Goal: Task Accomplishment & Management: Use online tool/utility

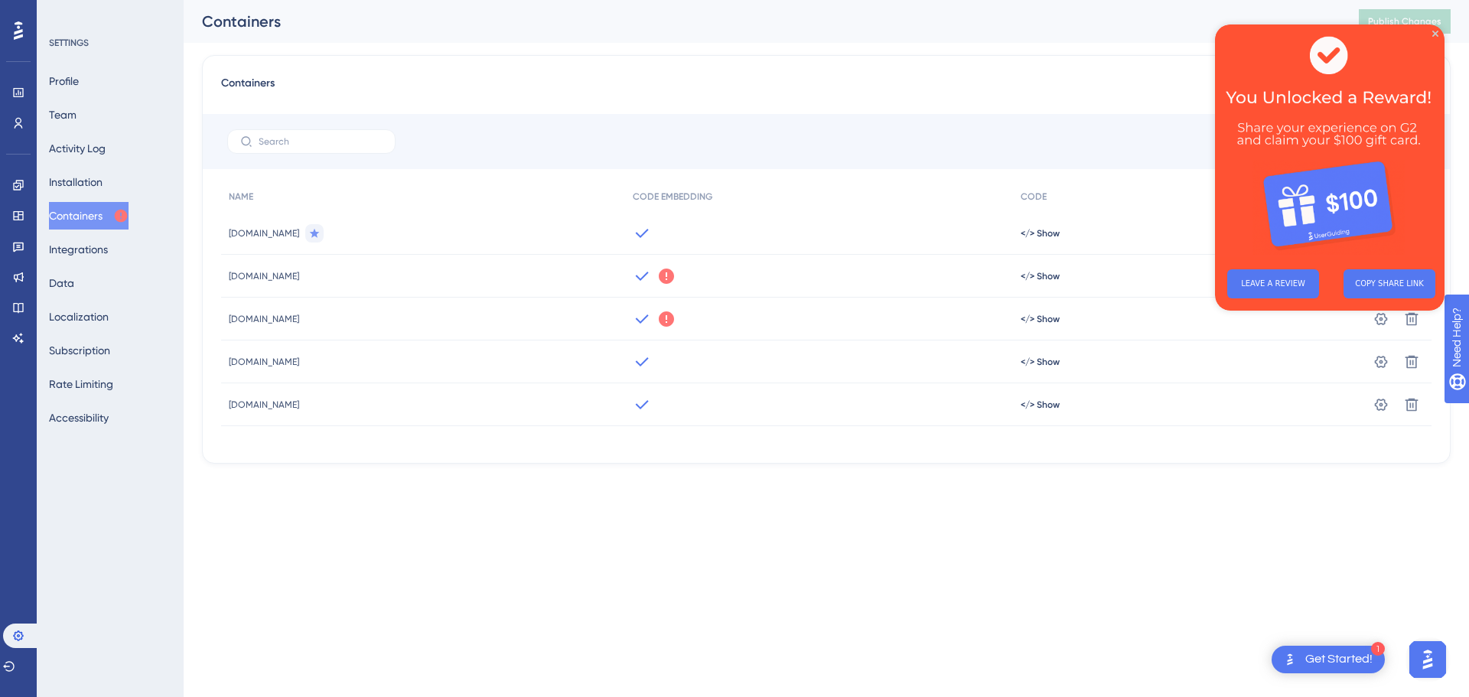
click at [1179, 508] on div "Performance Users Engagement Widgets Feedback Product Updates Knowledge Base AI…" at bounding box center [734, 256] width 1469 height 513
click at [1435, 32] on icon "Close Preview" at bounding box center [1435, 34] width 6 height 6
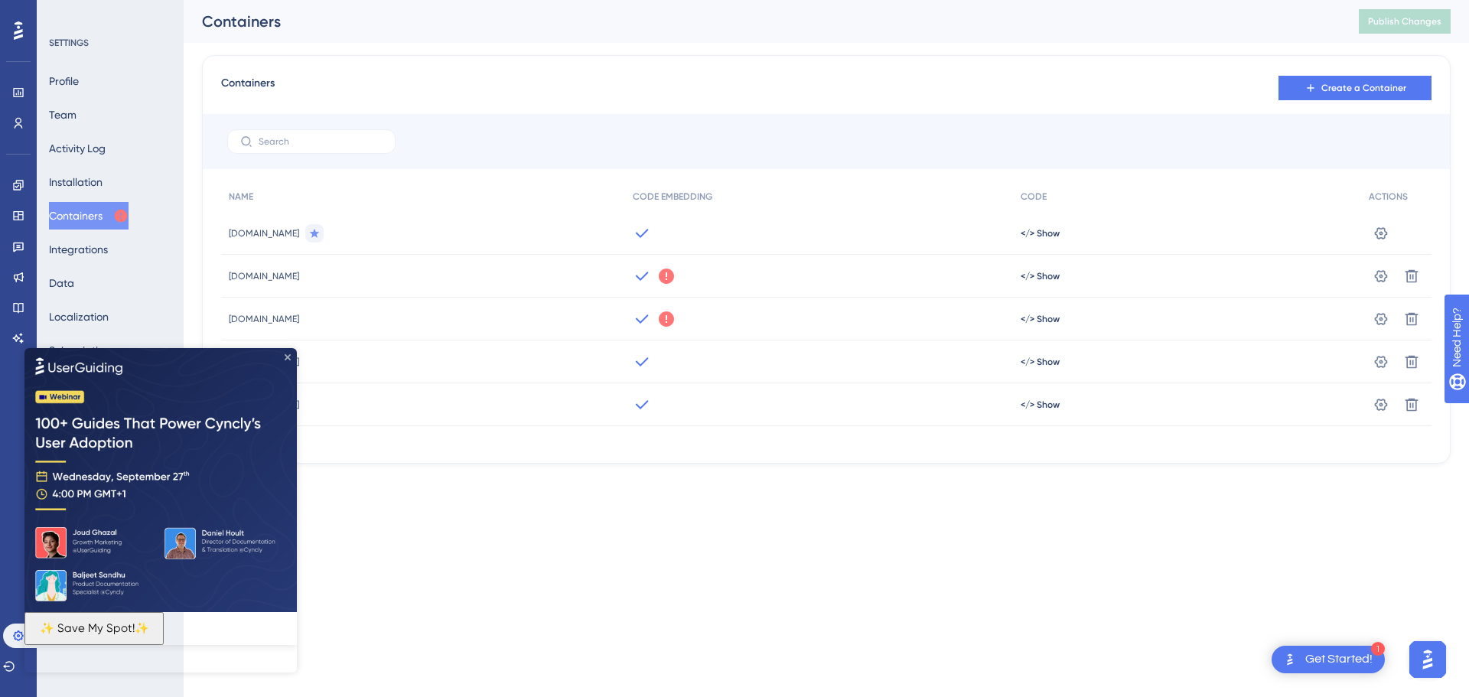
click at [285, 357] on icon "Close Preview" at bounding box center [288, 356] width 6 height 6
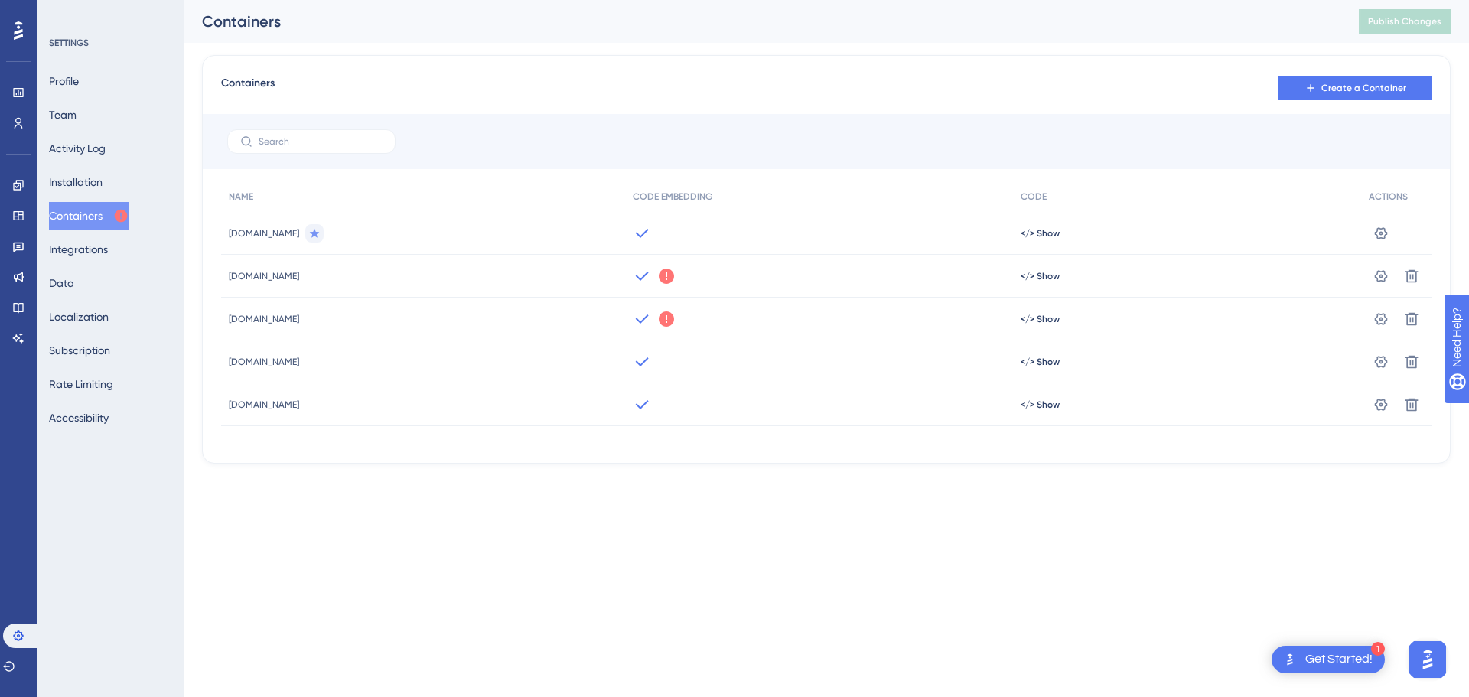
click at [670, 319] on icon at bounding box center [666, 318] width 15 height 15
click at [672, 276] on icon at bounding box center [666, 276] width 18 height 18
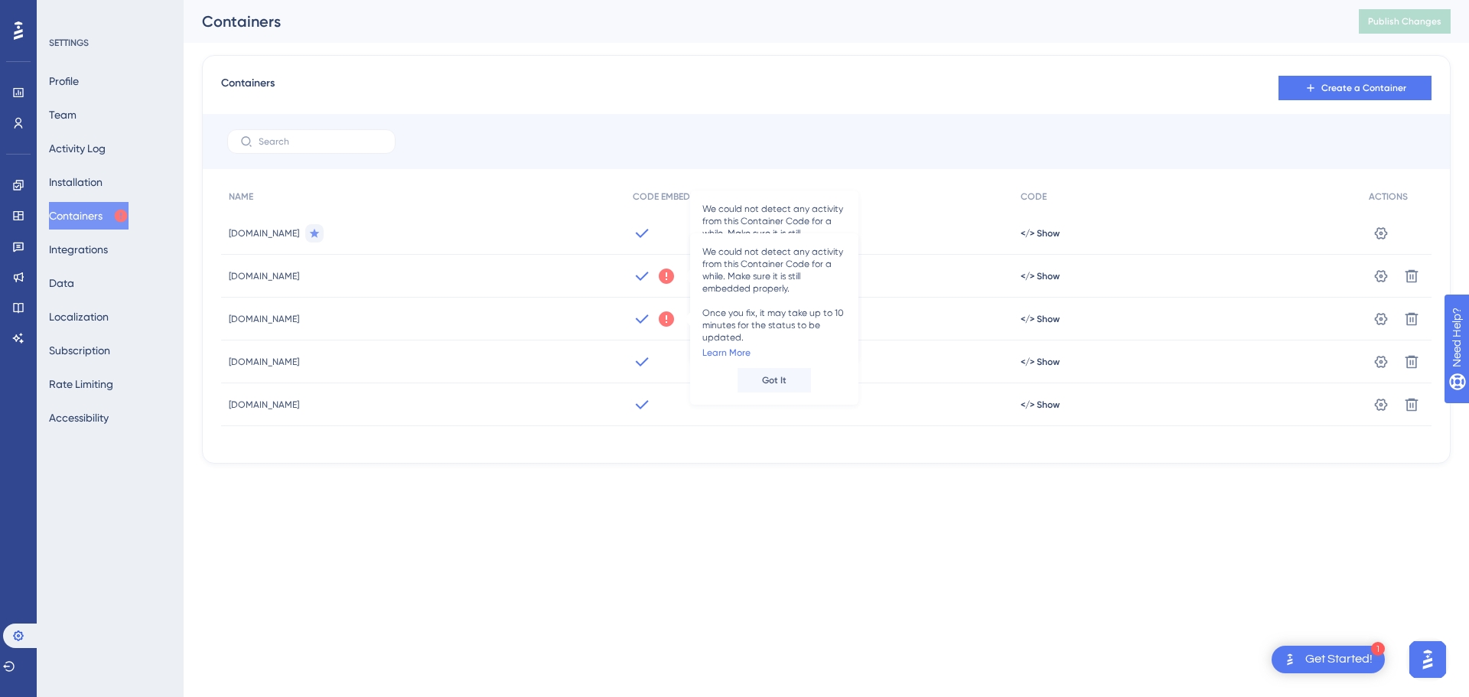
click at [672, 276] on icon at bounding box center [666, 276] width 18 height 18
click at [336, 0] on html "1 Get Started! Performance Users Engagement Widgets Feedback Product Updates Kn…" at bounding box center [734, 0] width 1469 height 0
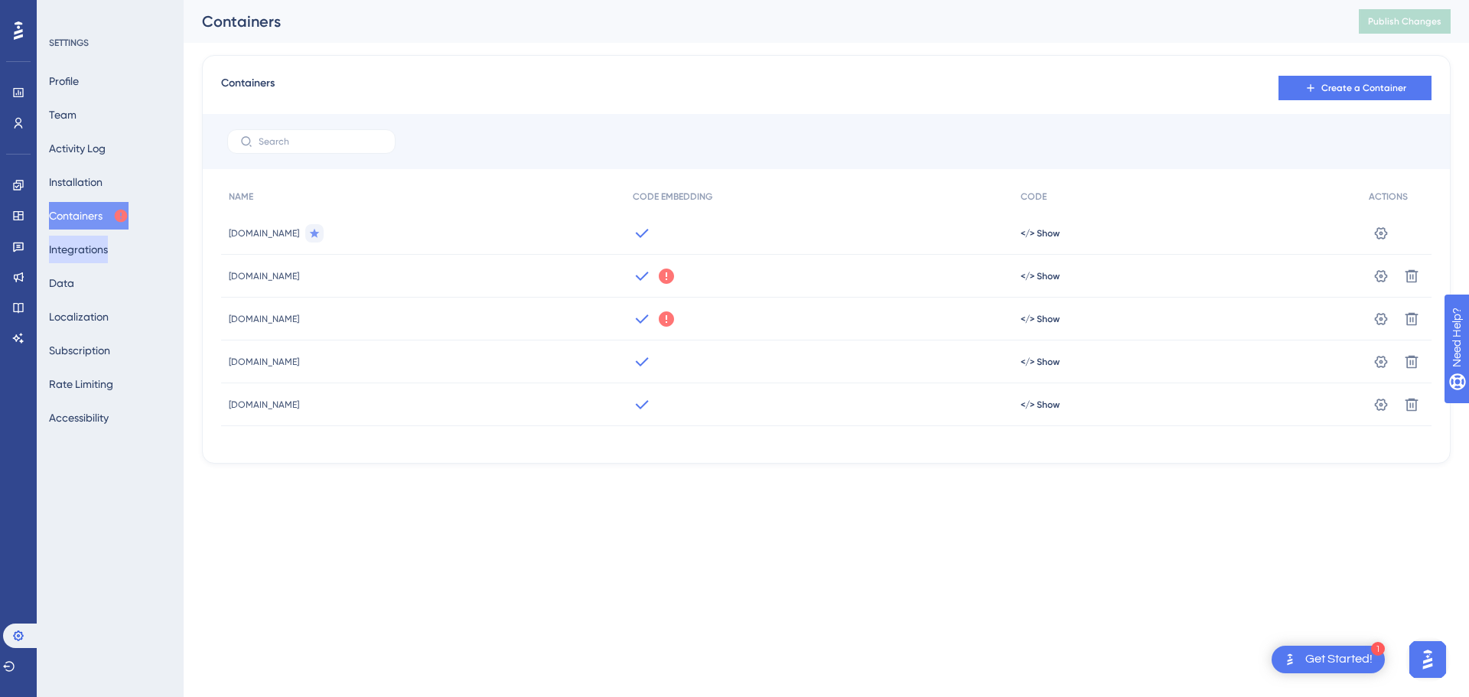
click at [96, 246] on button "Integrations" at bounding box center [78, 250] width 59 height 28
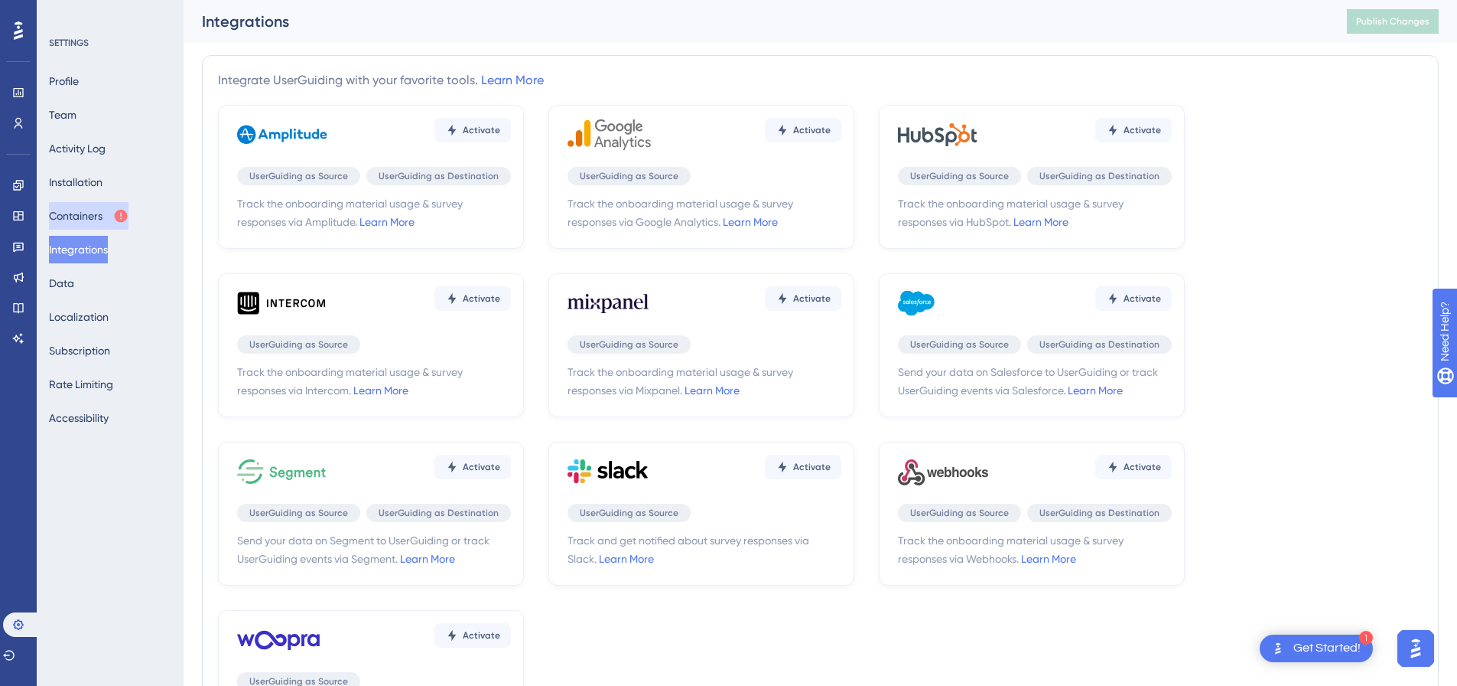
click at [75, 219] on button "Containers" at bounding box center [89, 216] width 80 height 28
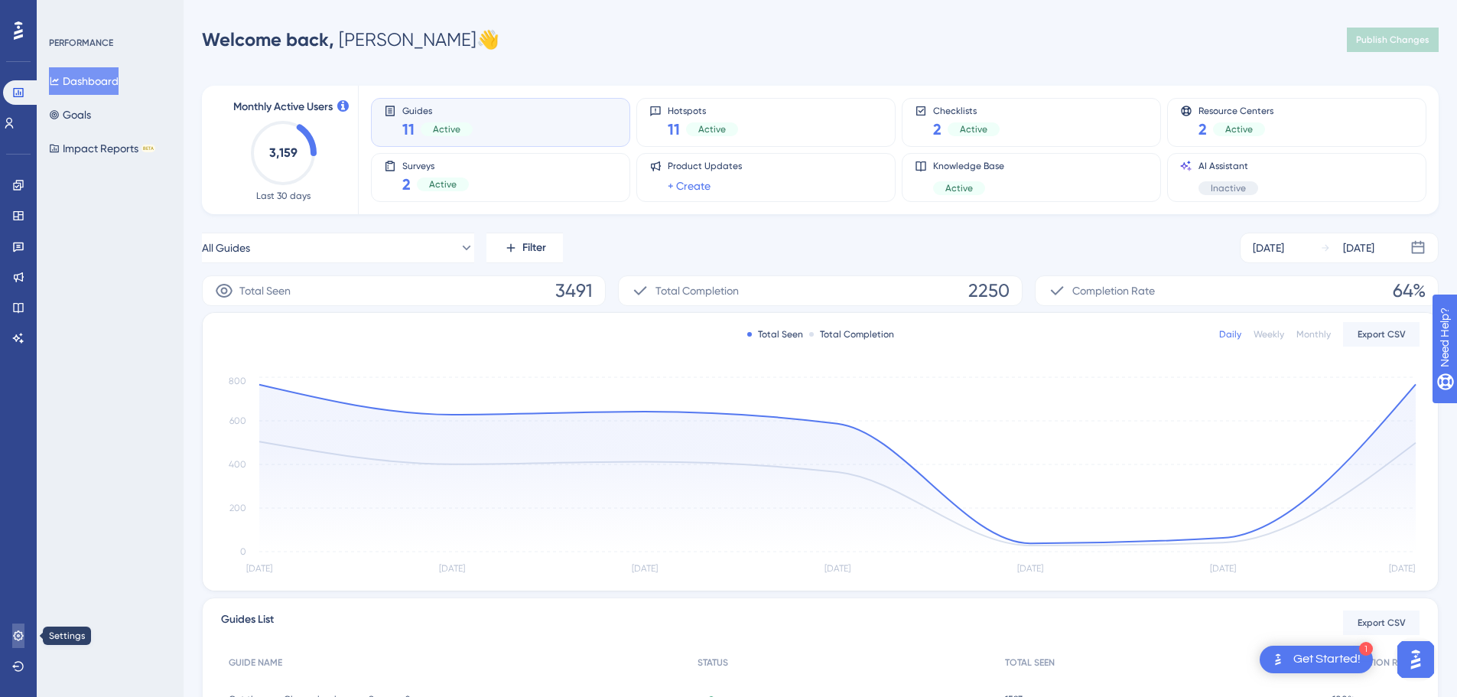
click at [18, 641] on icon at bounding box center [18, 636] width 12 height 12
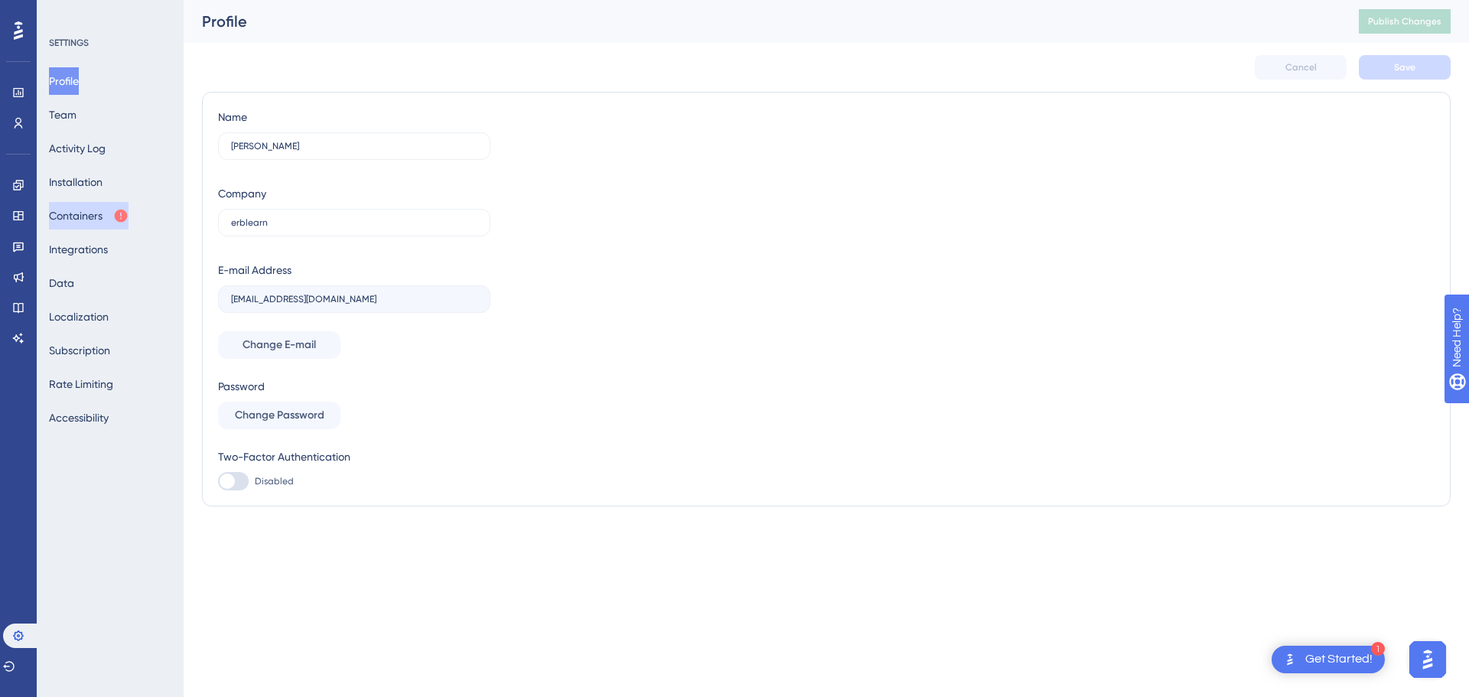
click at [99, 210] on button "Containers" at bounding box center [89, 216] width 80 height 28
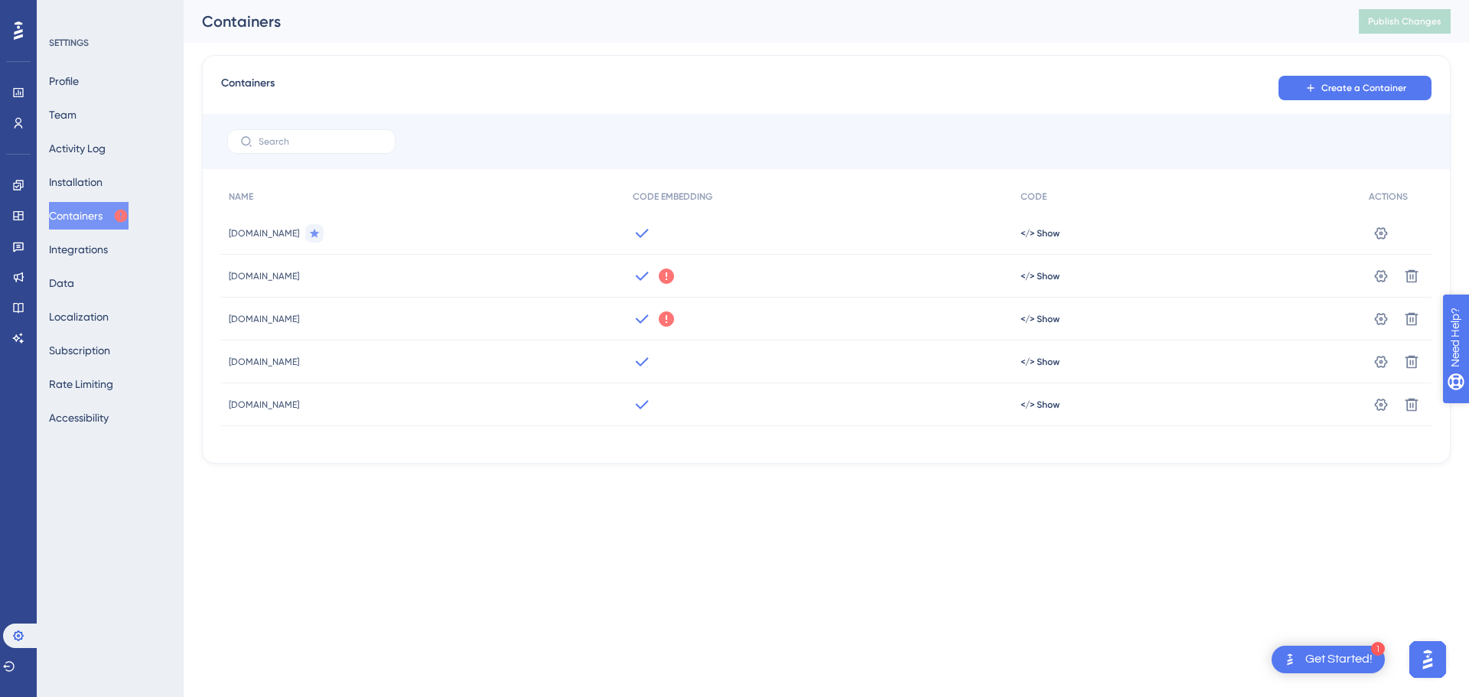
drag, startPoint x: 1510, startPoint y: 412, endPoint x: 2897, endPoint y: 738, distance: 1424.1
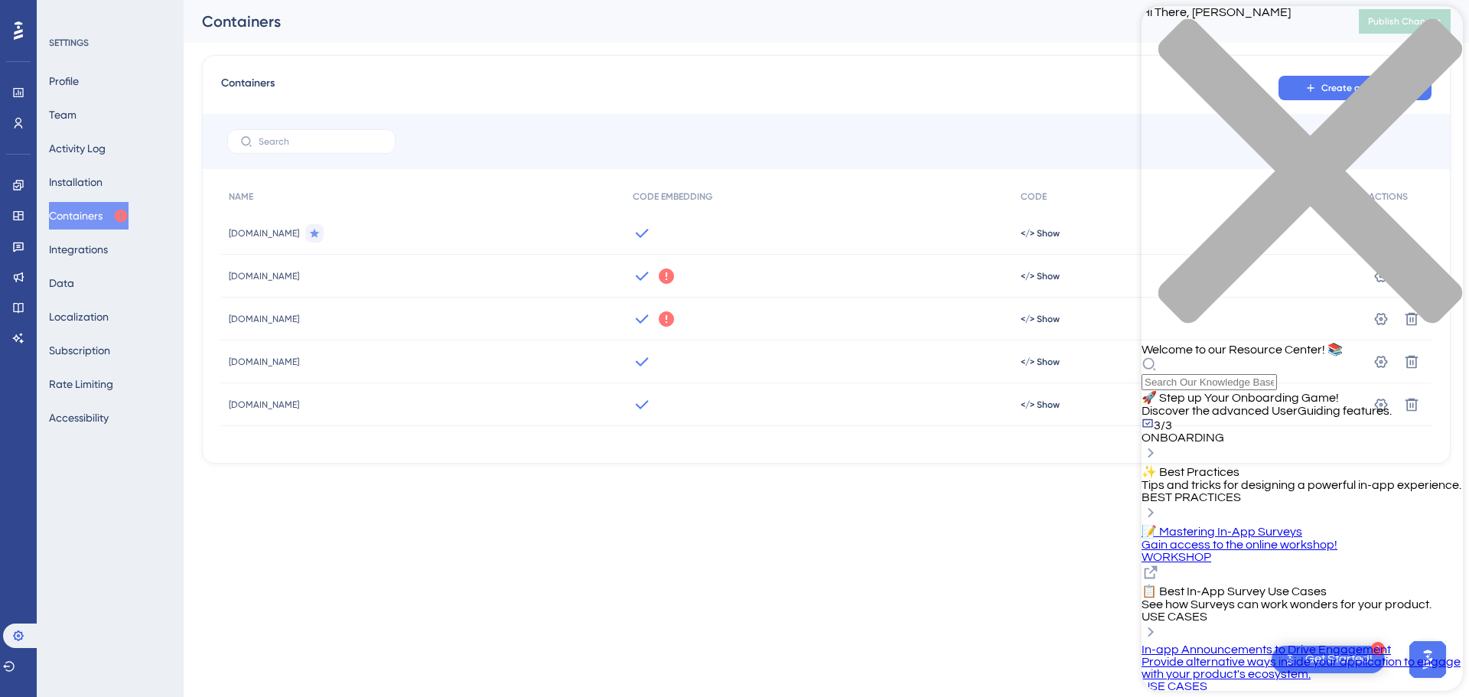
click at [1310, 93] on div "Hi There, Jonathan 👋 Welcome to our Resource Center! 📚" at bounding box center [1302, 198] width 321 height 384
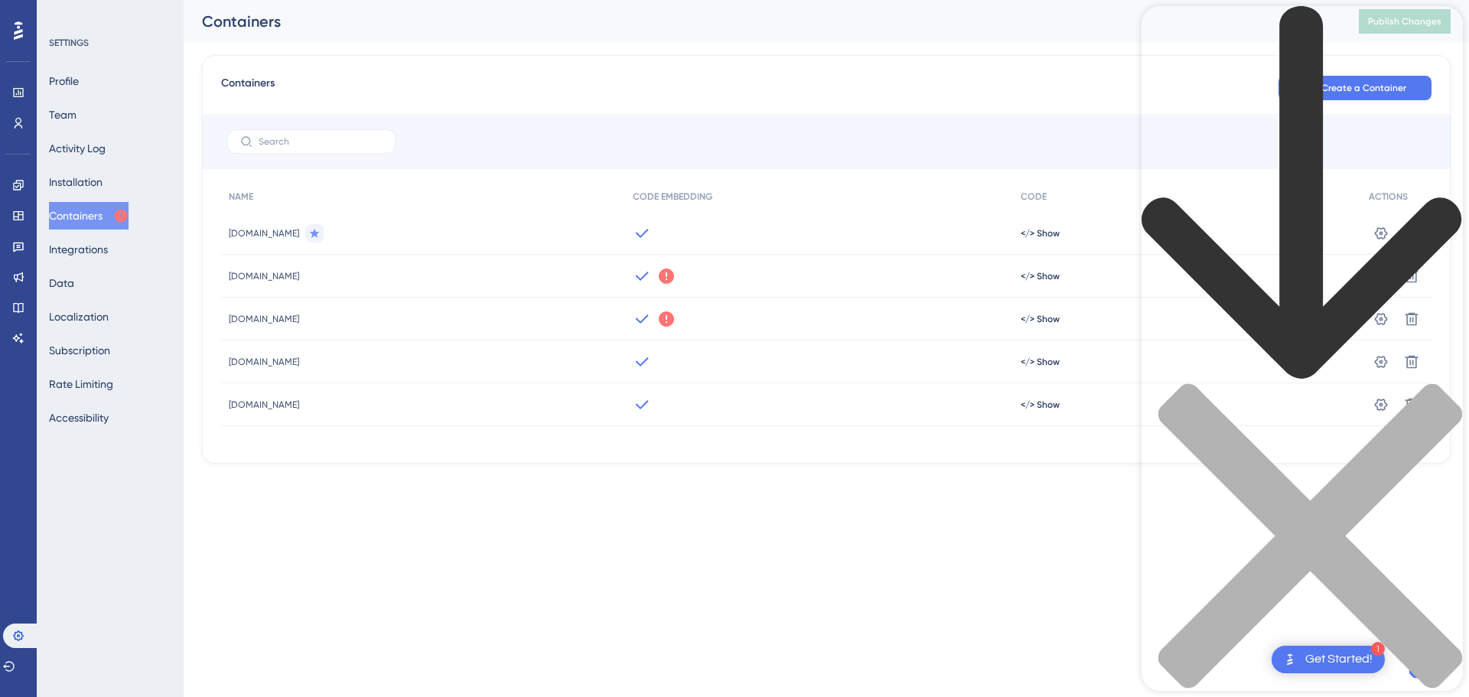
type input "containers"
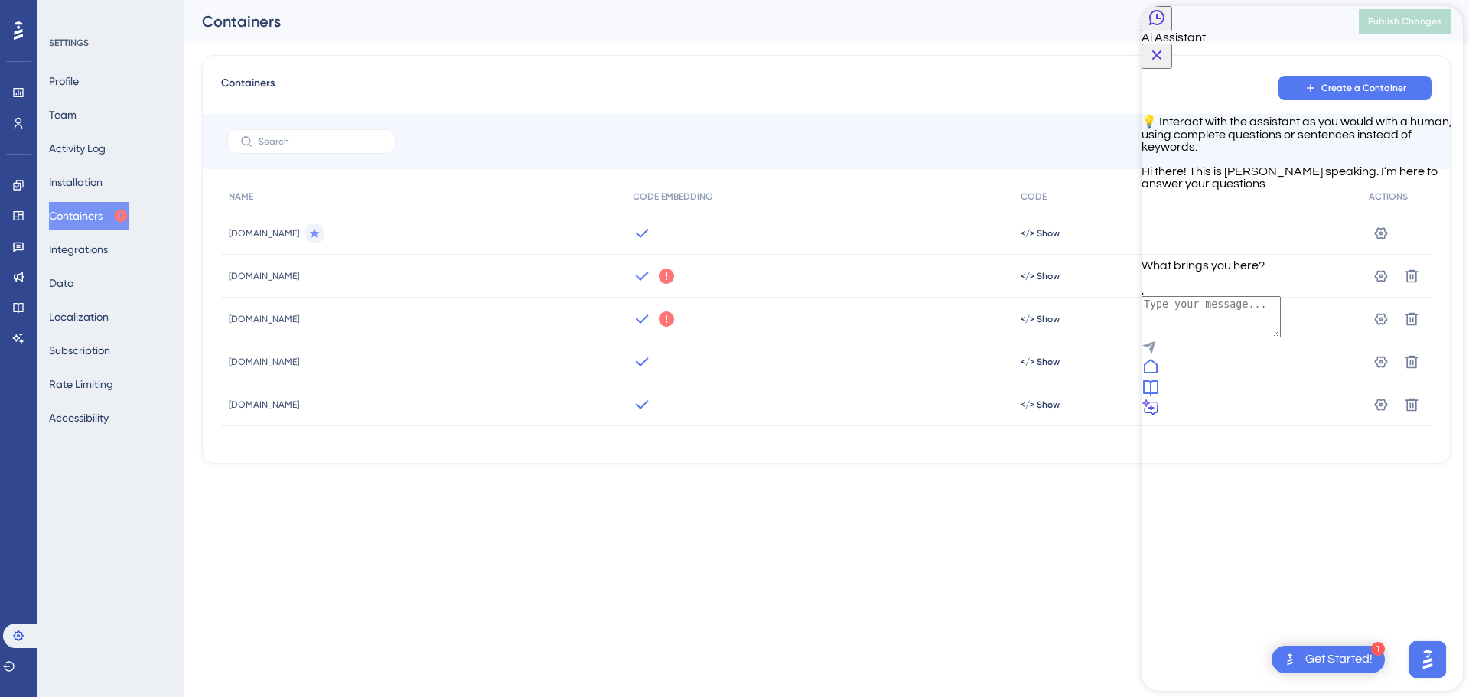
click at [1206, 337] on textarea "AI Assistant Text Input" at bounding box center [1211, 316] width 139 height 41
type textarea "can a container be for multiple environments"
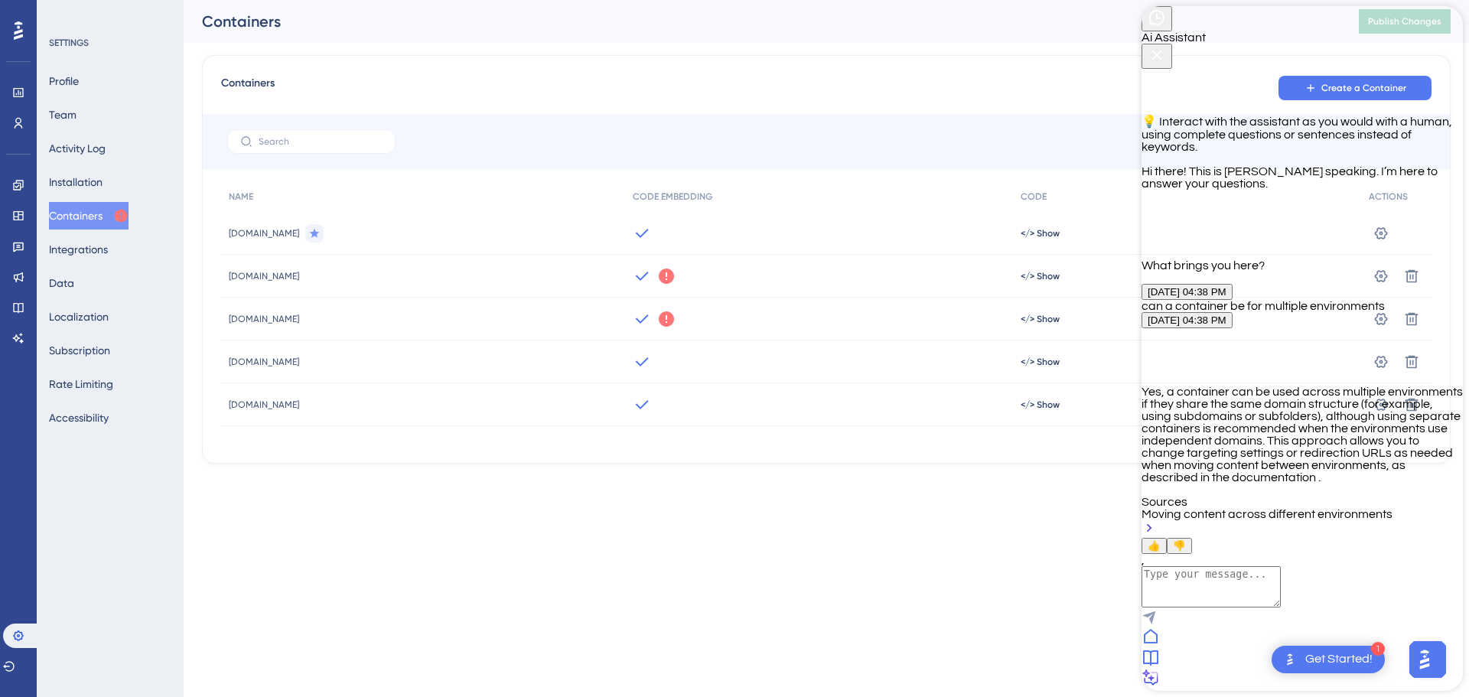
scroll to position [164, 0]
click at [1258, 607] on textarea "AI Assistant Text Input" at bounding box center [1211, 586] width 139 height 41
type textarea "s"
type textarea "chat with support"
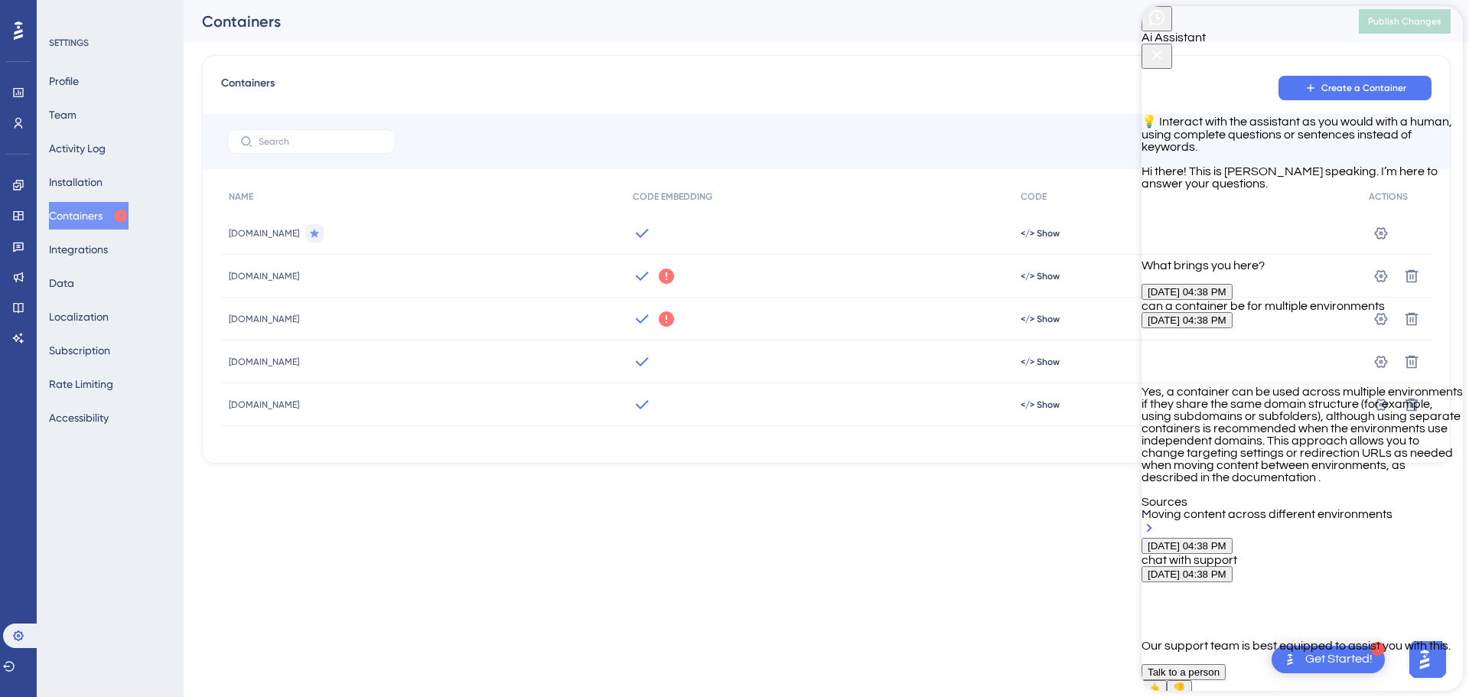
click at [1220, 666] on span "Talk to a person" at bounding box center [1184, 671] width 72 height 11
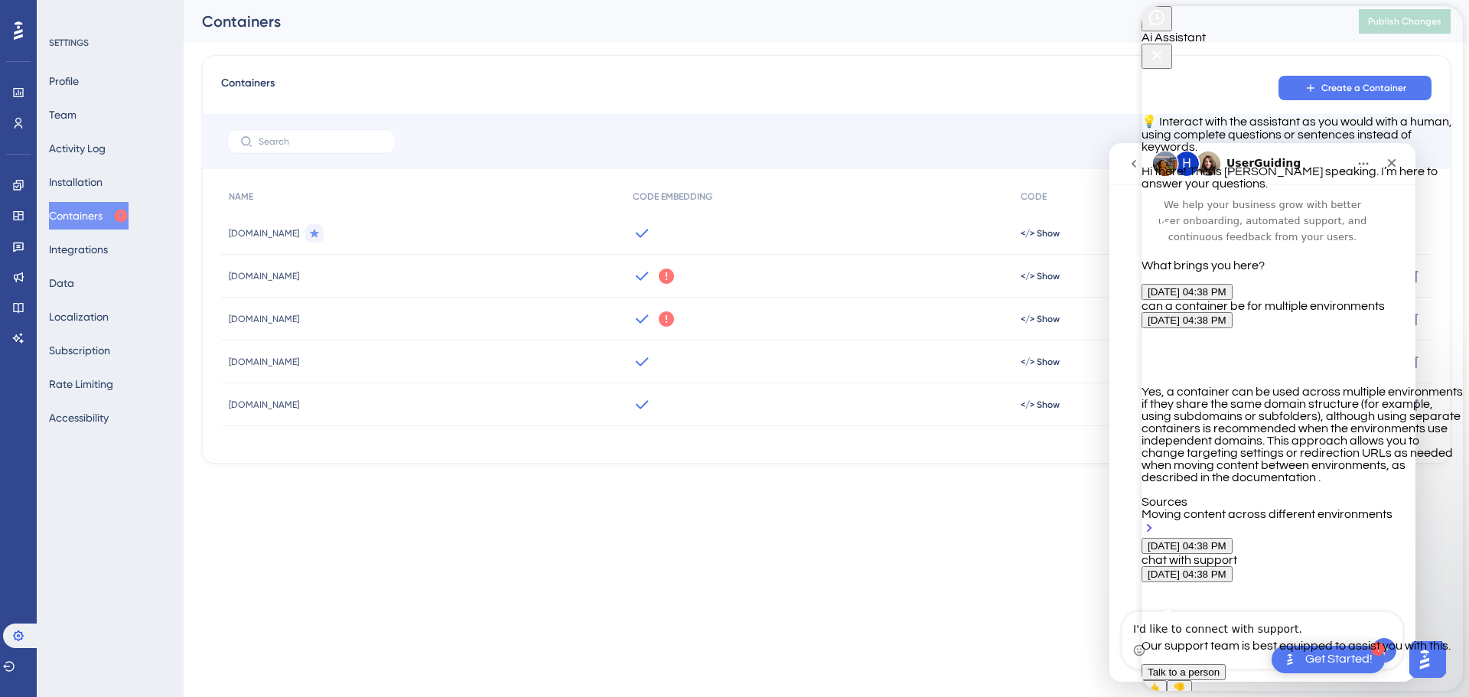
scroll to position [0, 0]
click at [1129, 498] on div "Intercom messenger" at bounding box center [1262, 429] width 306 height 369
click at [1166, 46] on icon "Close Button" at bounding box center [1157, 55] width 18 height 18
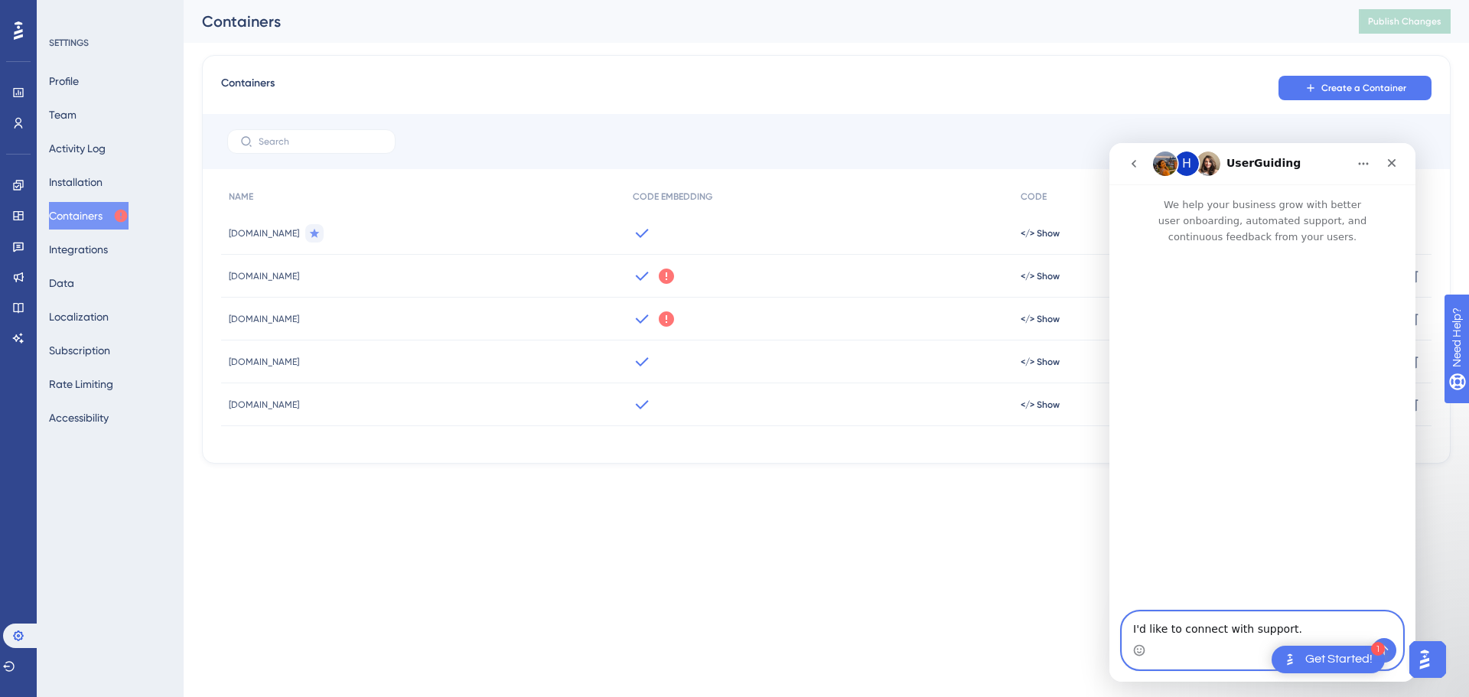
click at [1272, 633] on textarea "I'd like to connect with support." at bounding box center [1262, 625] width 280 height 26
click at [1394, 647] on button "Send a message…" at bounding box center [1384, 650] width 24 height 24
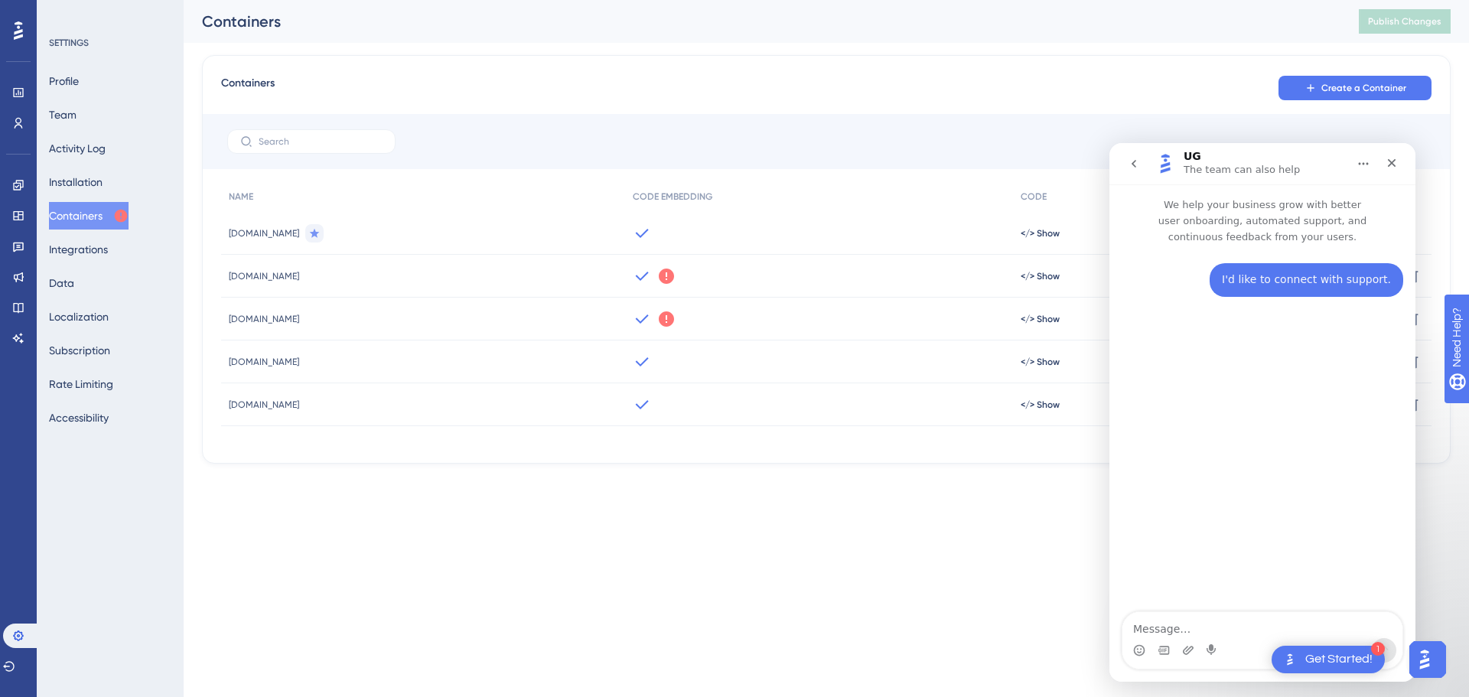
click at [1326, 666] on div "Get Started!" at bounding box center [1338, 659] width 67 height 17
click at [1327, 660] on div "Get Started!" at bounding box center [1338, 659] width 67 height 17
click at [1181, 630] on textarea "Message…" at bounding box center [1262, 625] width 280 height 26
click at [358, 216] on div "[DOMAIN_NAME]" at bounding box center [423, 233] width 404 height 43
click at [1162, 623] on textarea "Message…" at bounding box center [1262, 625] width 280 height 26
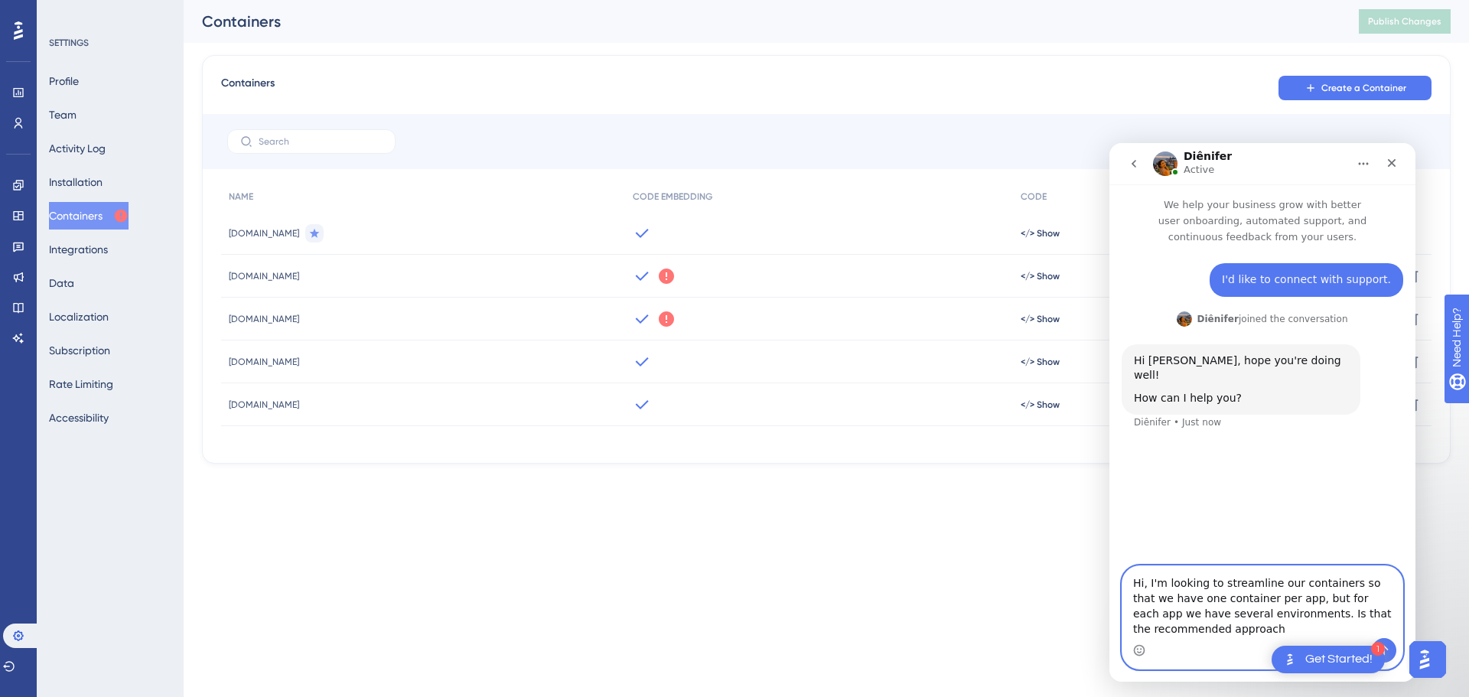
type textarea "Hi, I'm looking to streamline our containers so that we have one container per …"
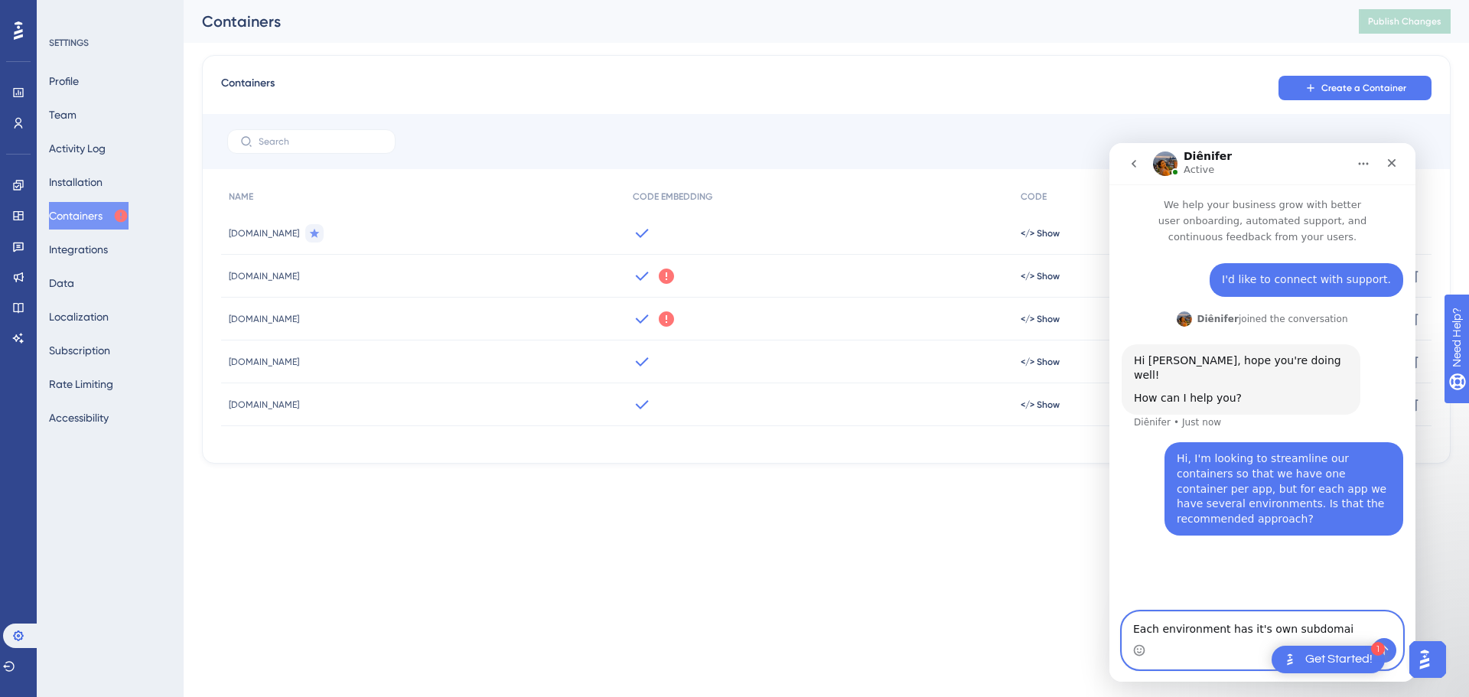
type textarea "Each environment has it's own subdomain"
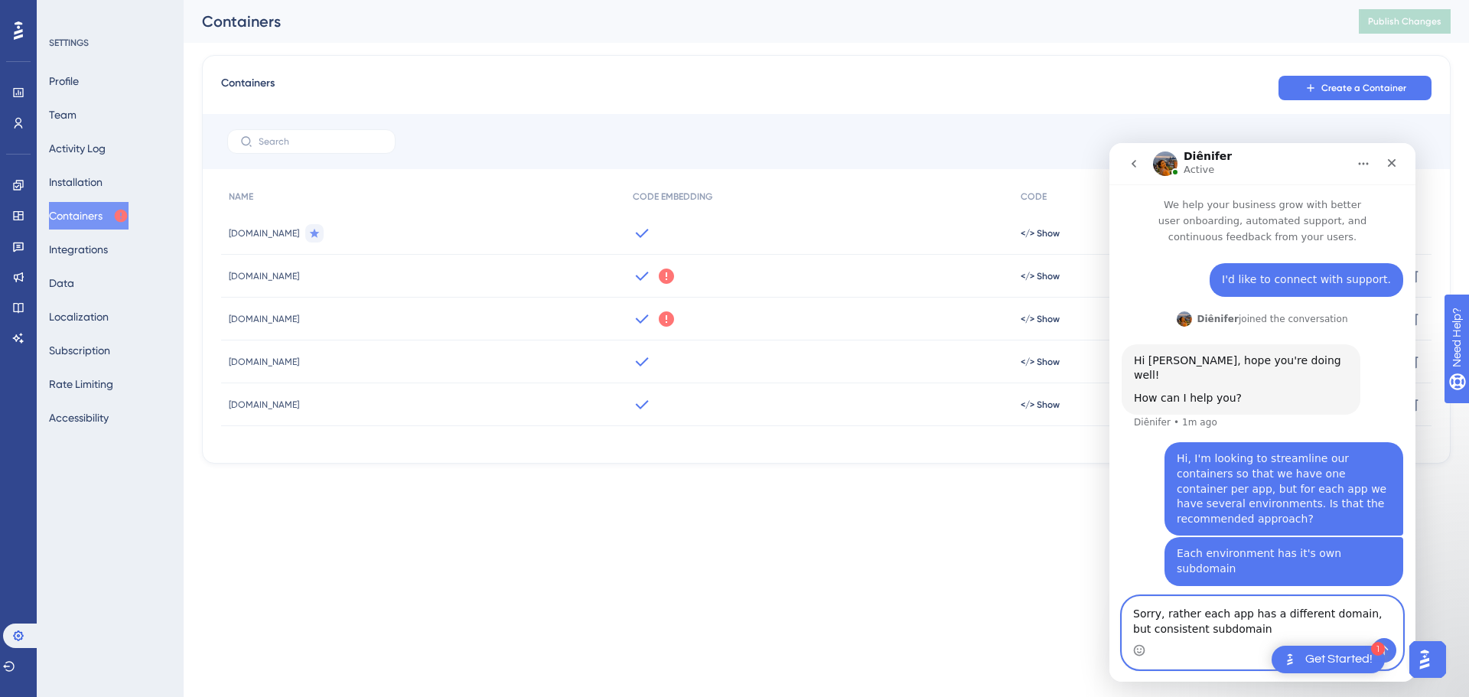
type textarea "Sorry, rather each app has a different domain, but consistent subdomain."
type textarea "so for MyERB, we have myerb.erblearn.org (prod), myerb.erbdev.org (Dev), and so…"
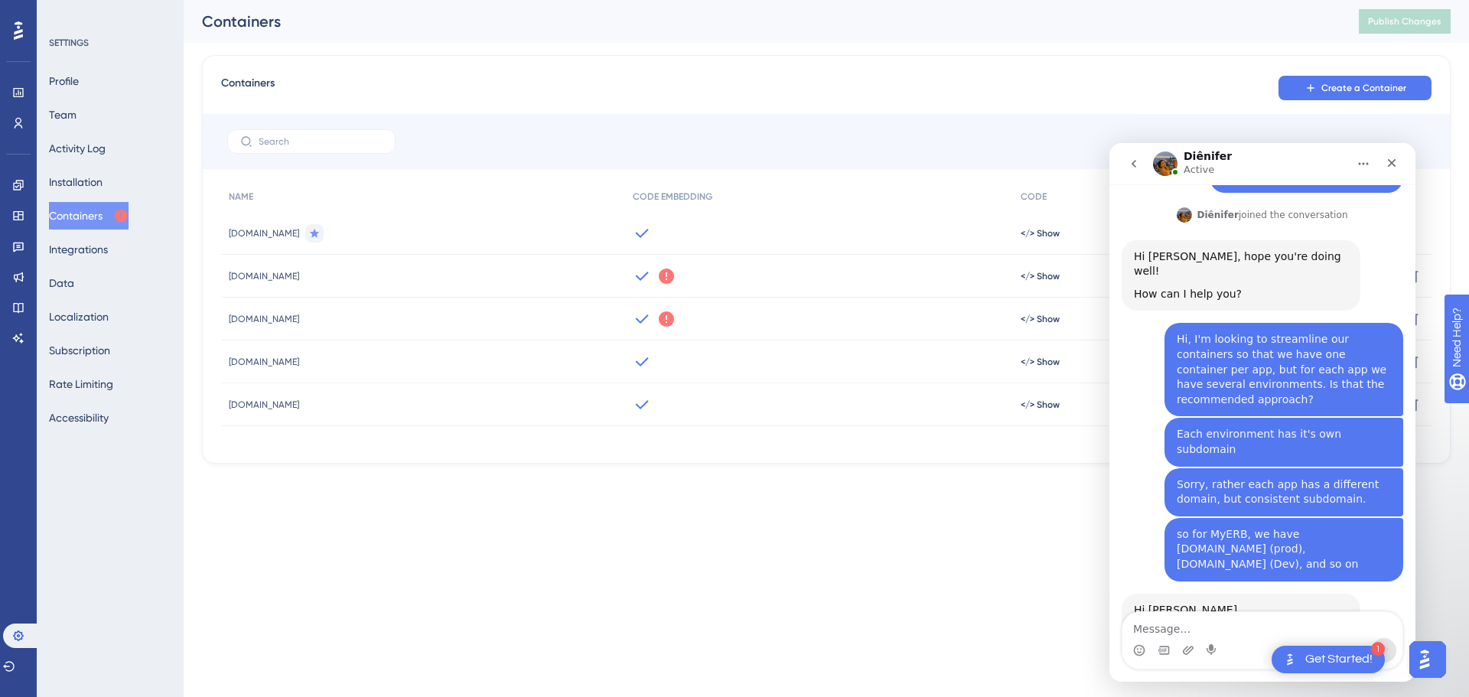
scroll to position [211, 0]
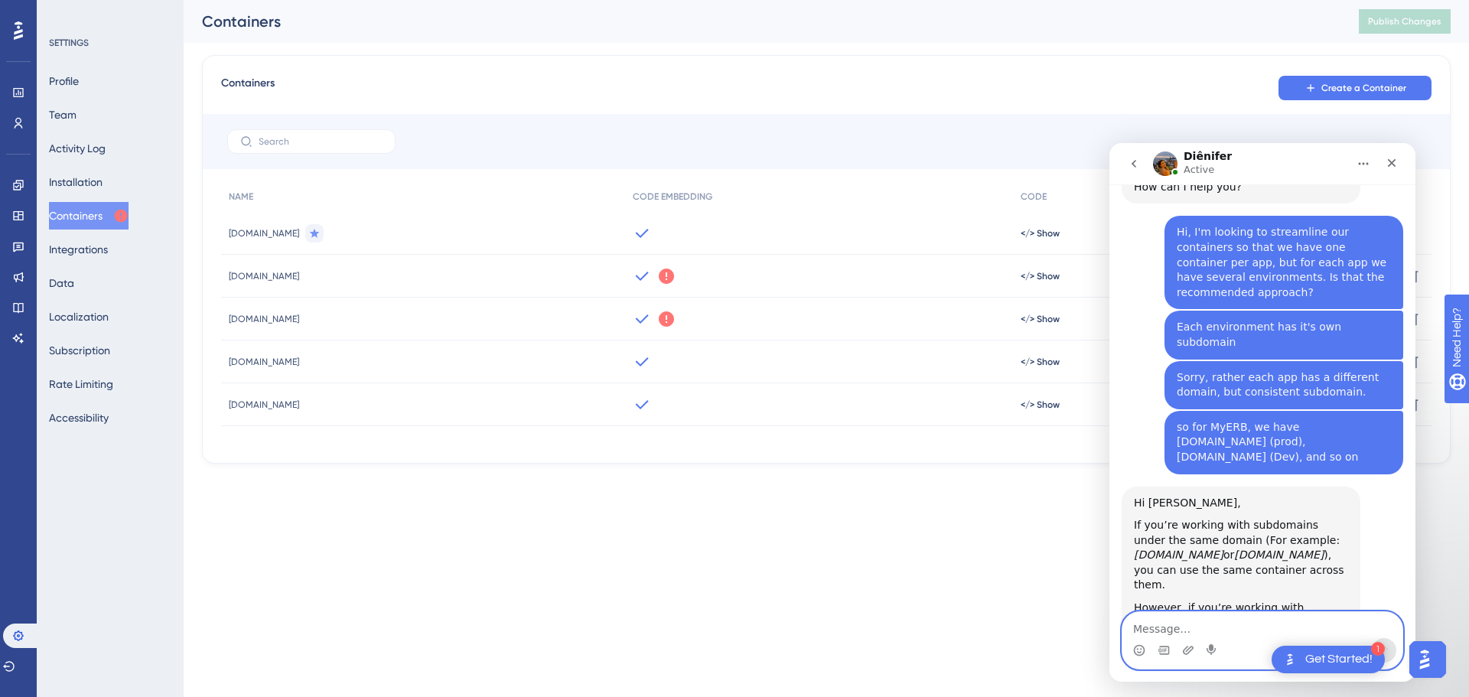
click at [1194, 628] on textarea "Message…" at bounding box center [1262, 625] width 280 height 26
click at [1195, 630] on textarea "Message…" at bounding box center [1262, 625] width 280 height 26
type textarea "hm ok."
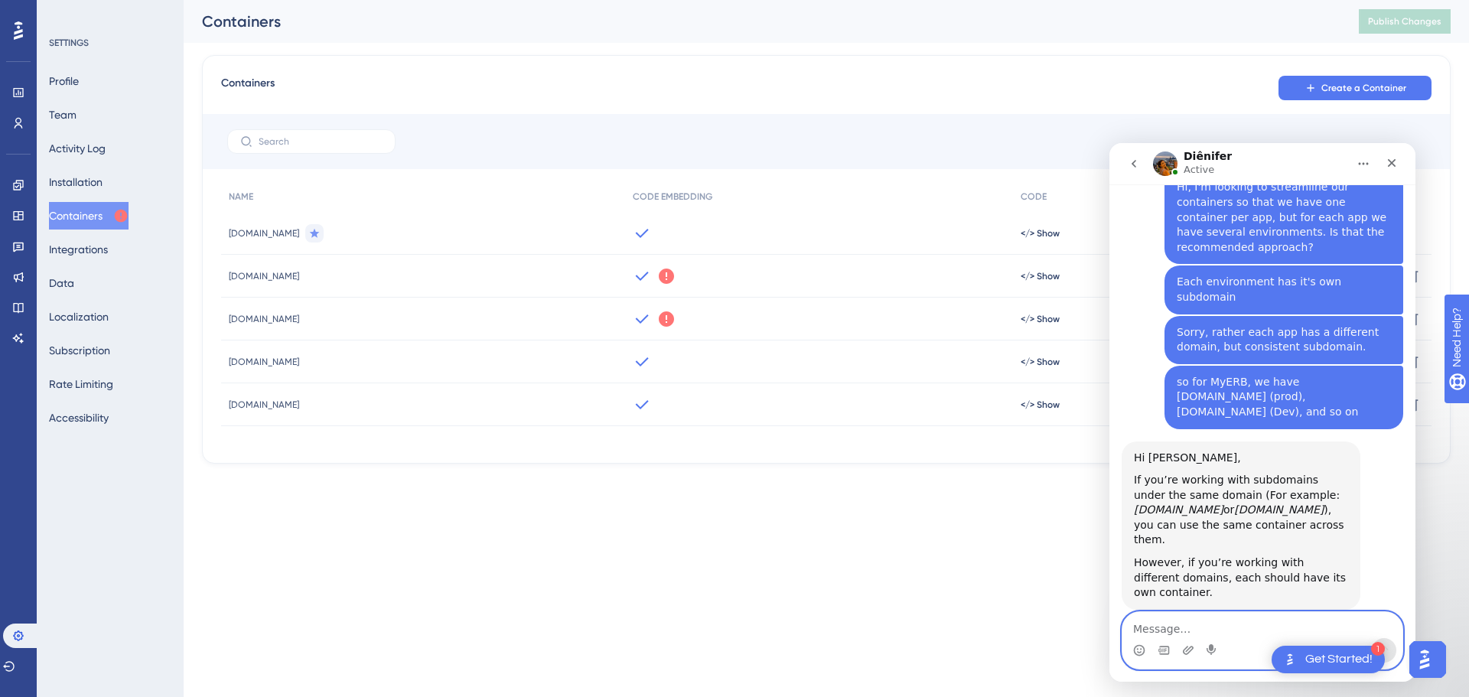
click at [1177, 623] on textarea "Message…" at bounding box center [1262, 625] width 280 height 26
type textarea "thank you"
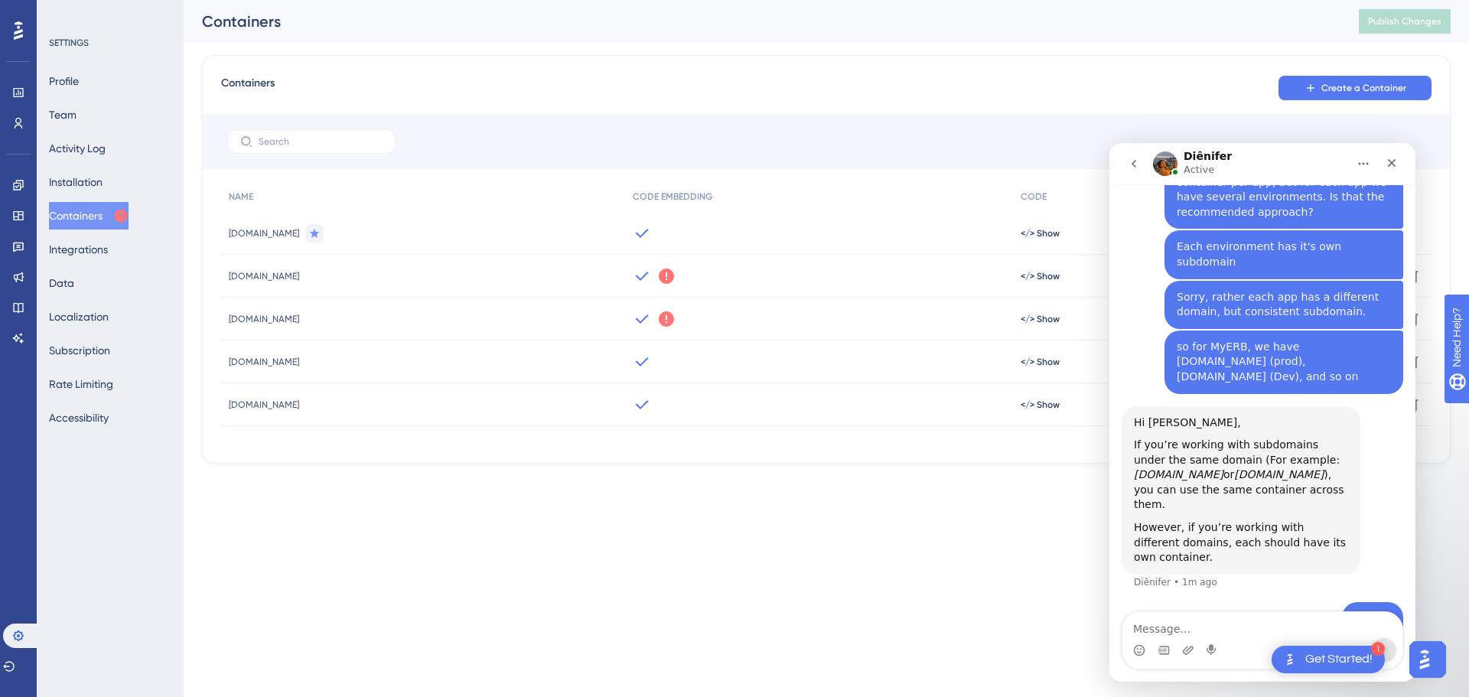
click at [966, 0] on html "1 Get Started! Performance Users Engagement Widgets Feedback Product Updates Kn…" at bounding box center [734, 0] width 1469 height 0
click at [1125, 164] on button "go back" at bounding box center [1133, 163] width 29 height 29
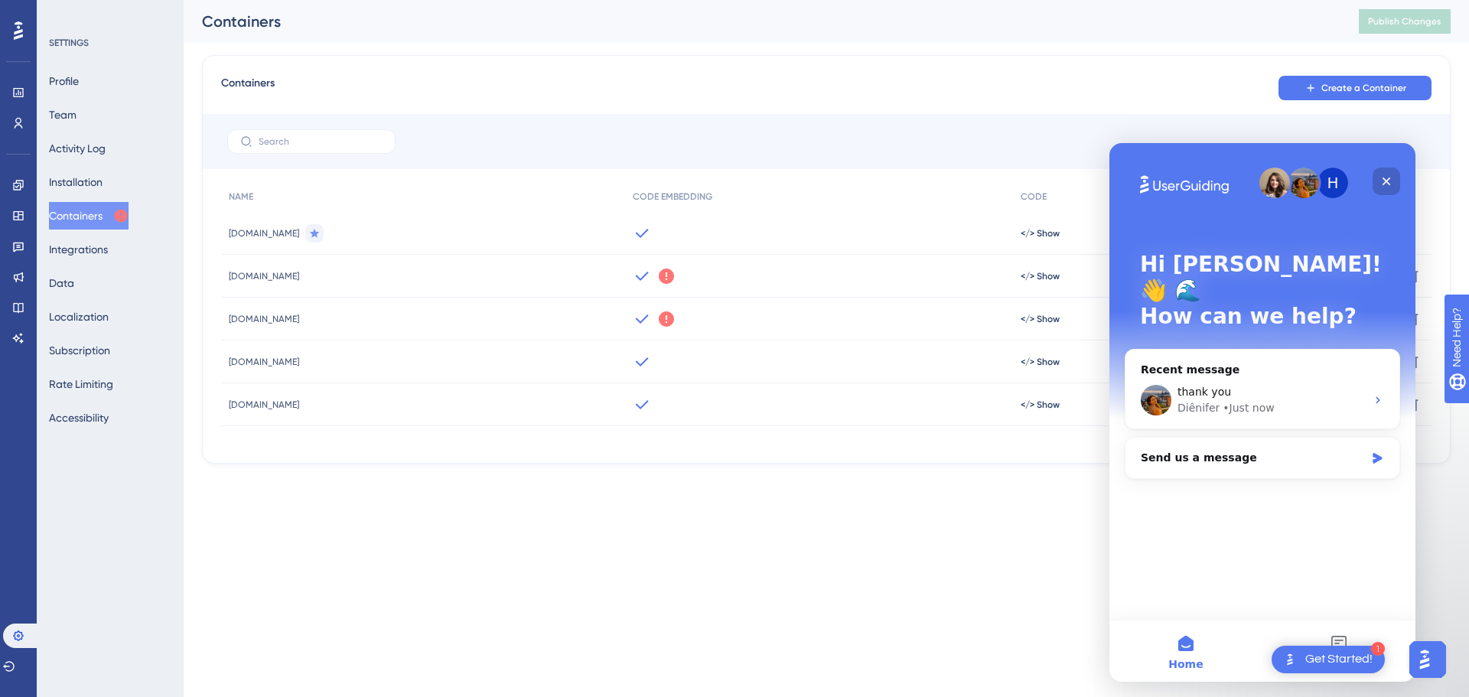
click at [1388, 178] on icon "Close" at bounding box center [1386, 181] width 12 height 12
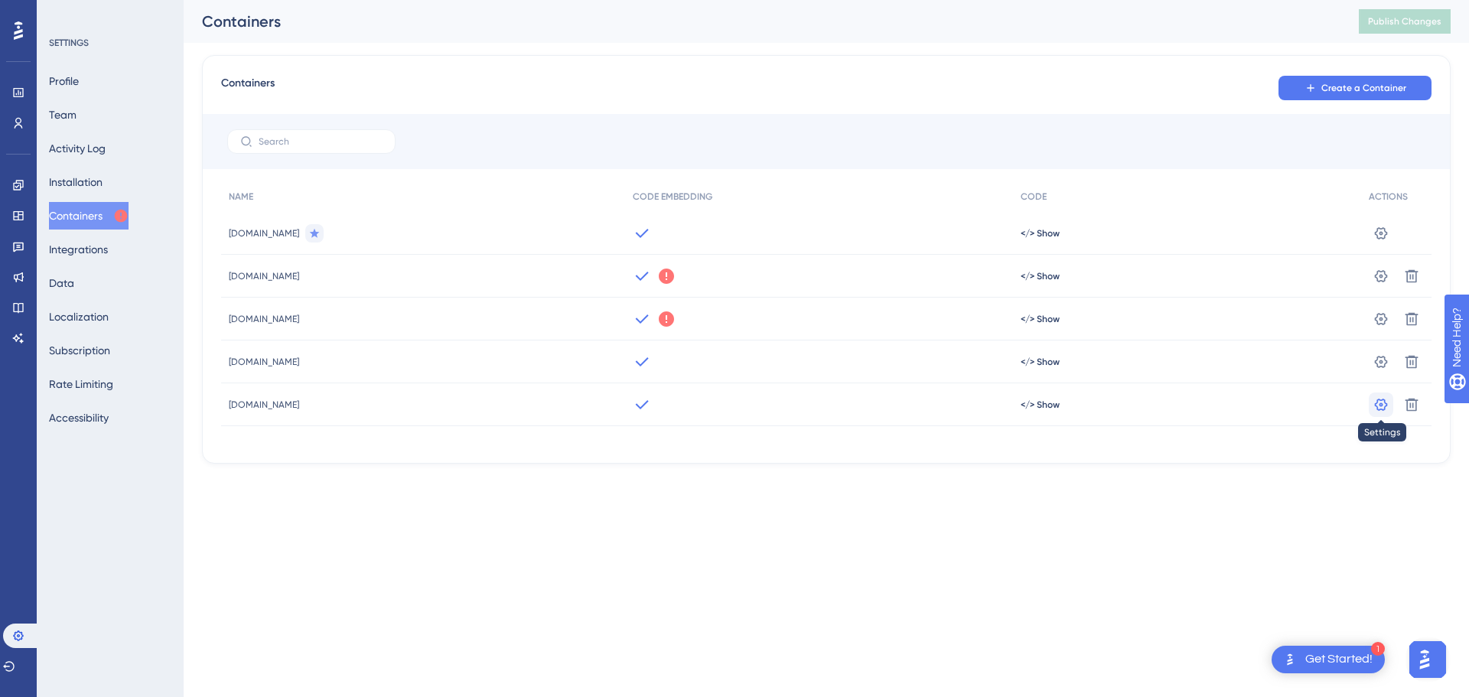
click at [1379, 402] on icon at bounding box center [1380, 404] width 15 height 15
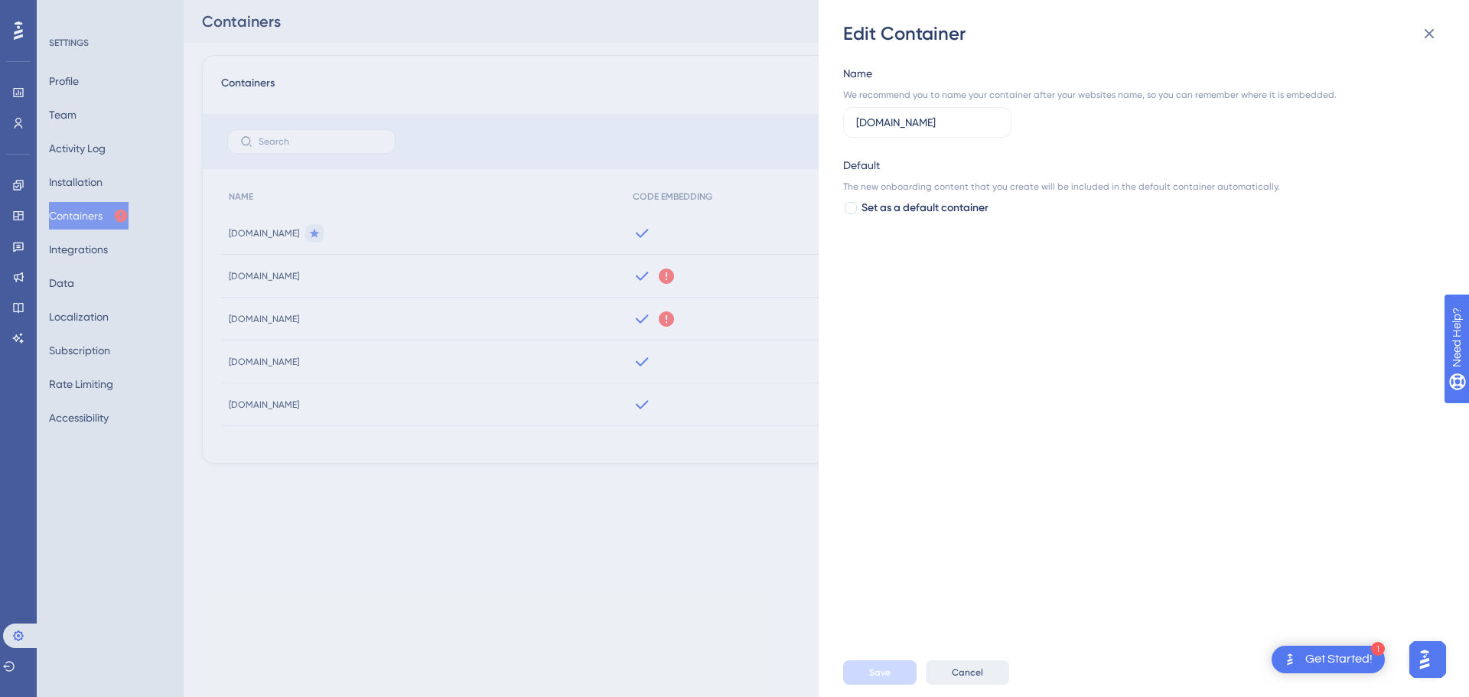
click at [972, 676] on span "Cancel" at bounding box center [967, 672] width 31 height 12
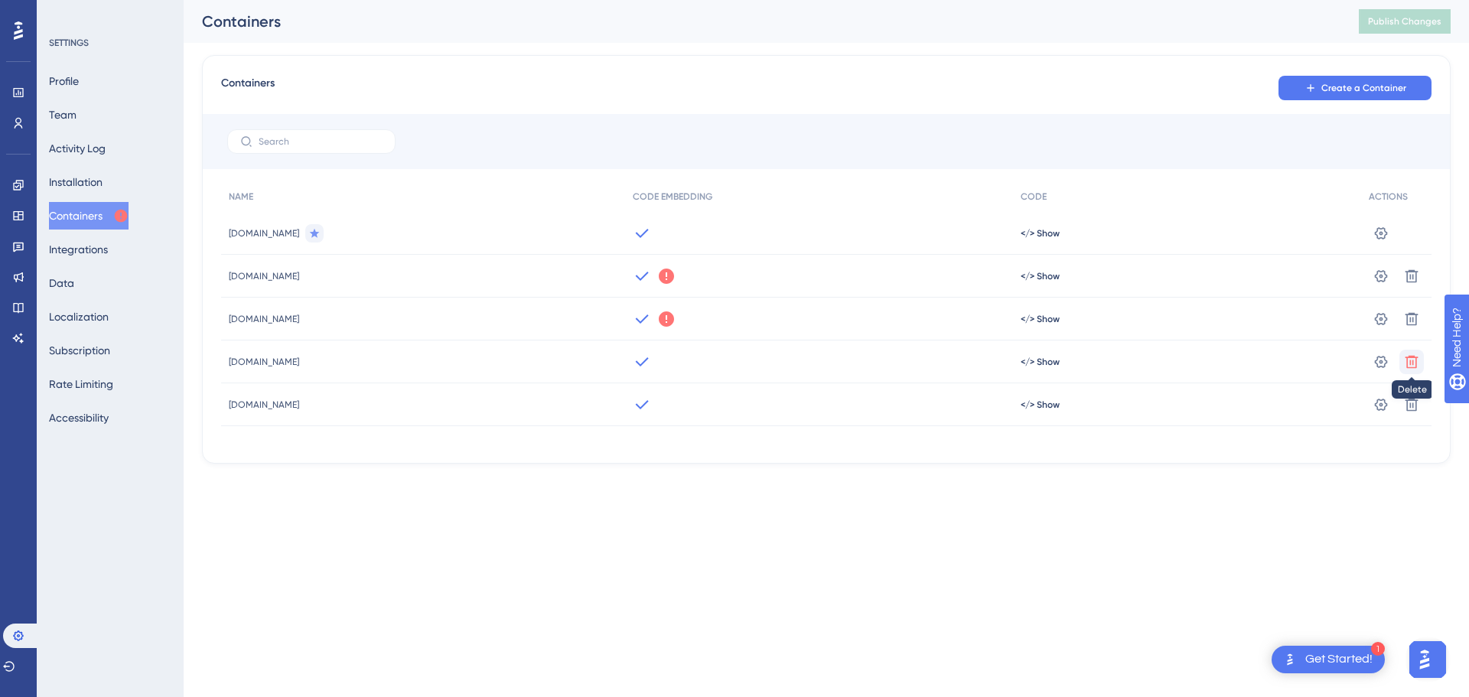
click at [1411, 365] on icon at bounding box center [1411, 361] width 15 height 15
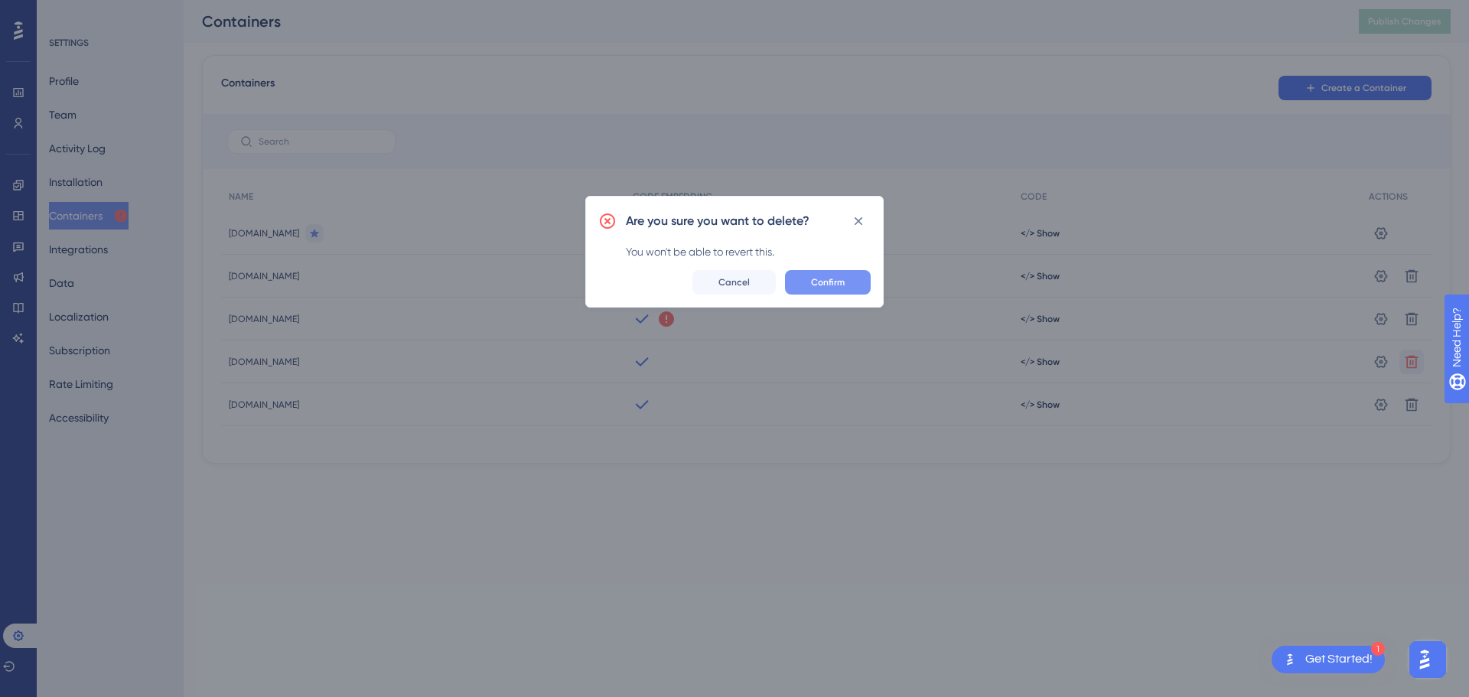
click at [842, 284] on span "Confirm" at bounding box center [828, 282] width 34 height 12
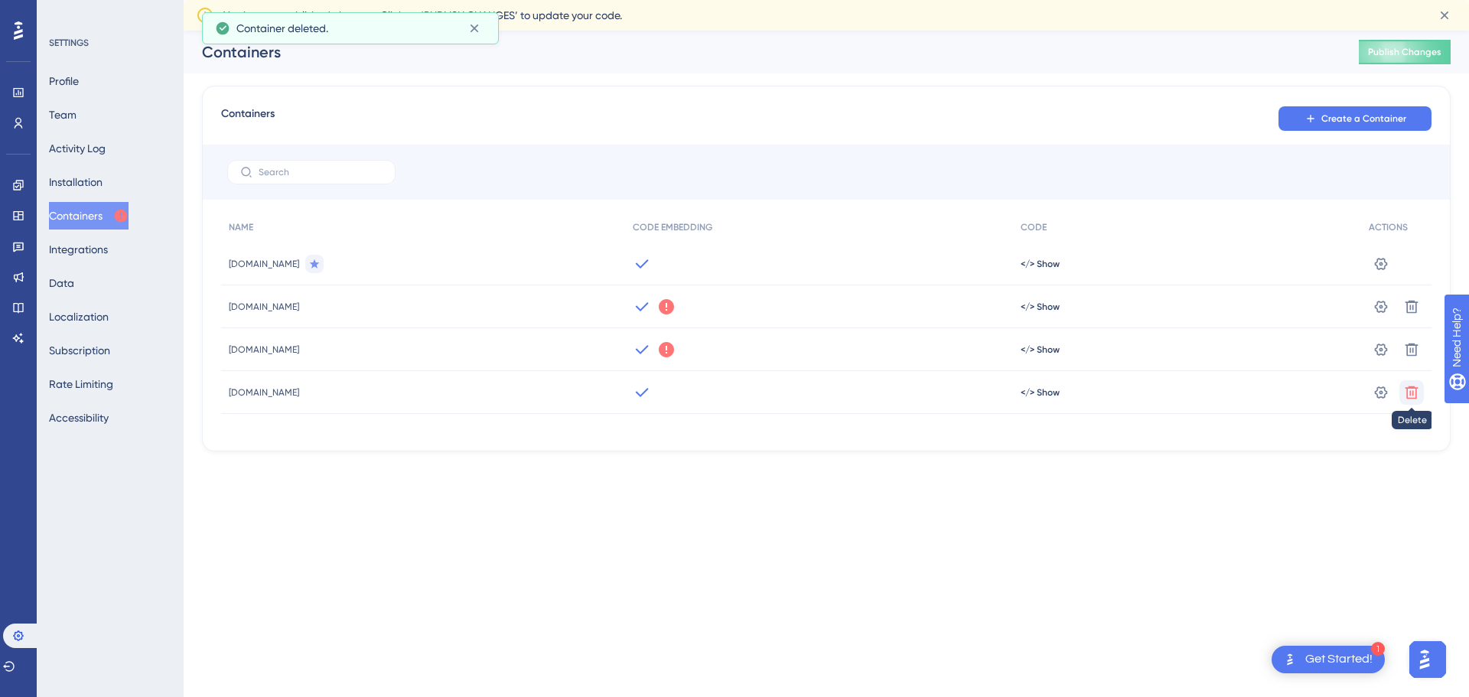
click at [1409, 392] on icon at bounding box center [1411, 392] width 15 height 15
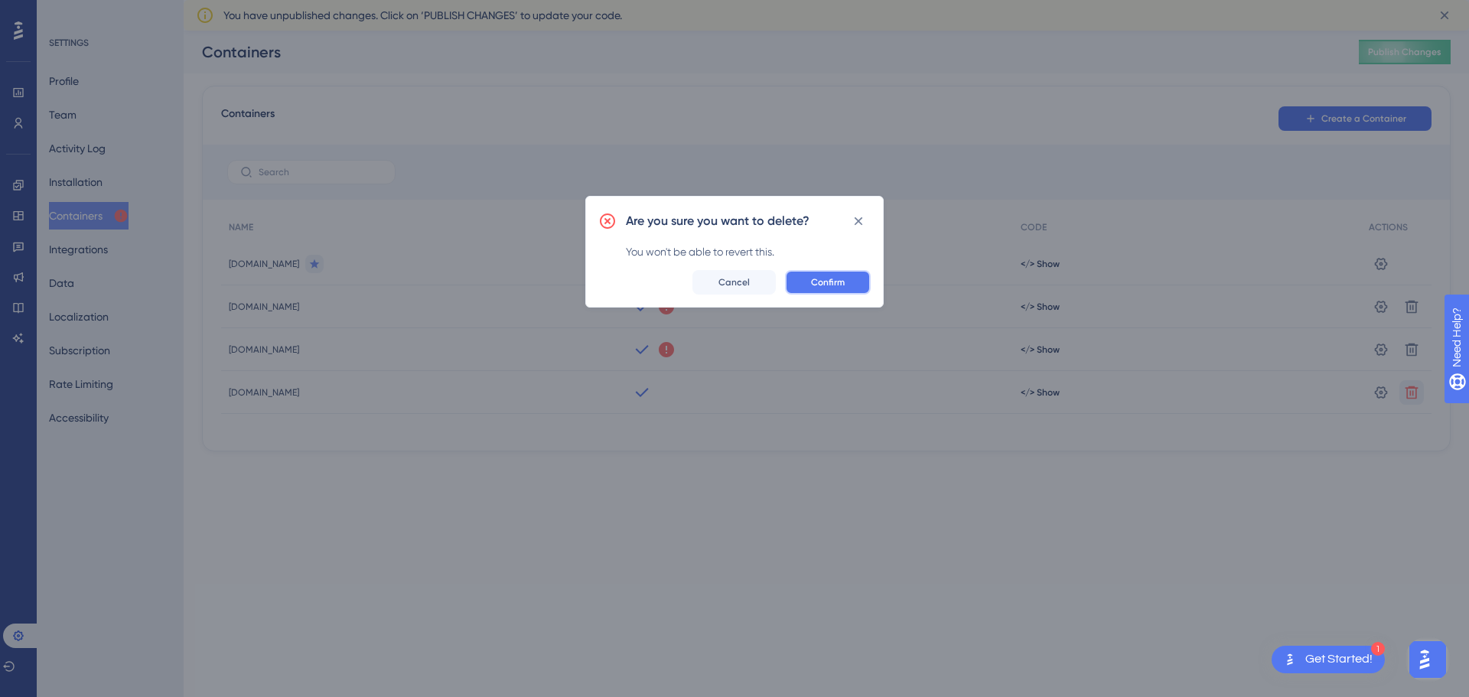
click at [819, 288] on span "Confirm" at bounding box center [828, 282] width 34 height 12
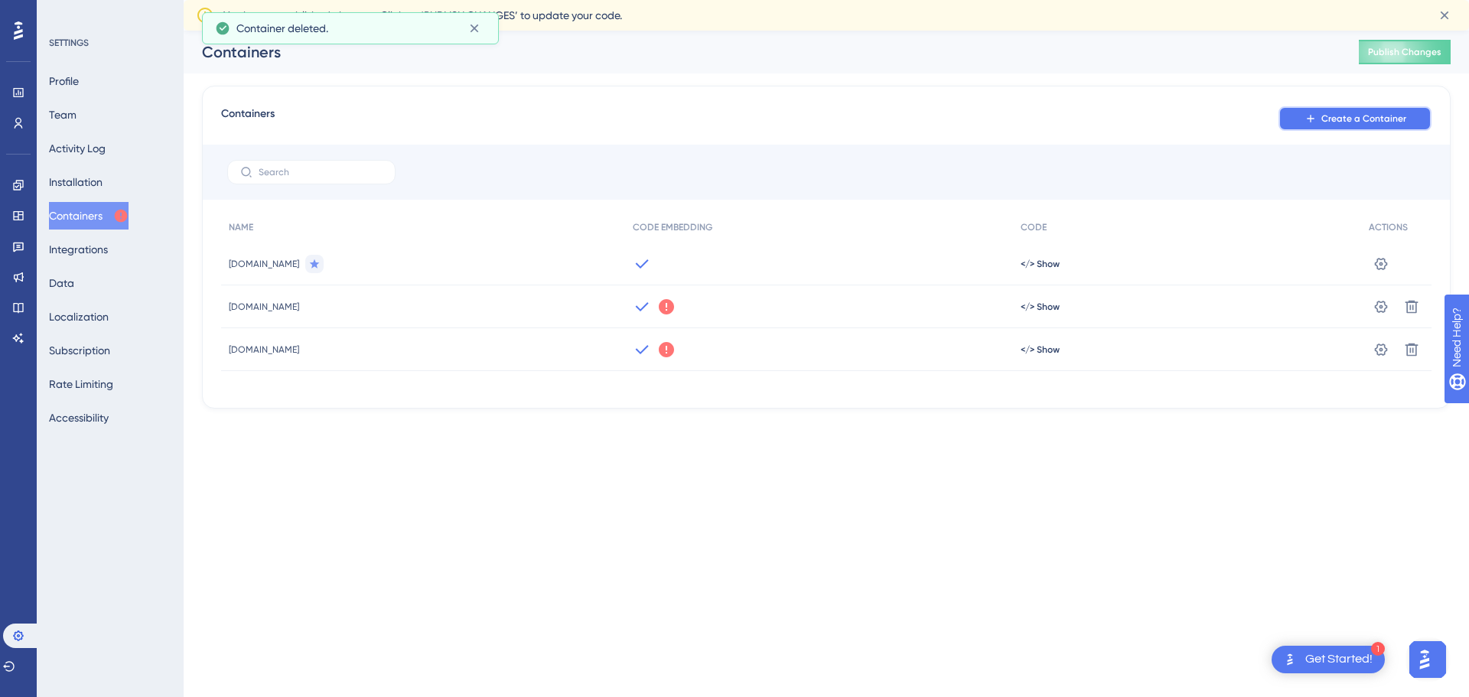
click at [1355, 116] on span "Create a Container" at bounding box center [1363, 118] width 85 height 12
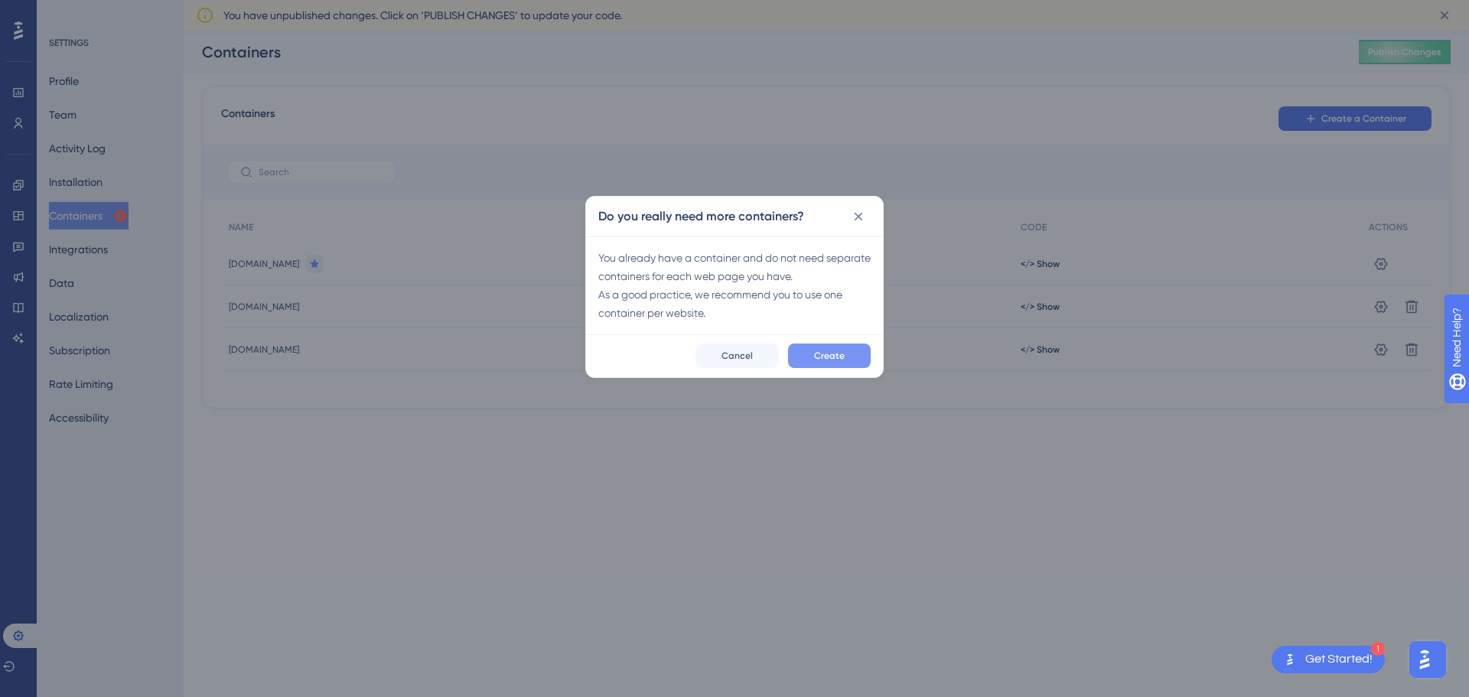
click at [856, 352] on button "Create" at bounding box center [829, 356] width 83 height 24
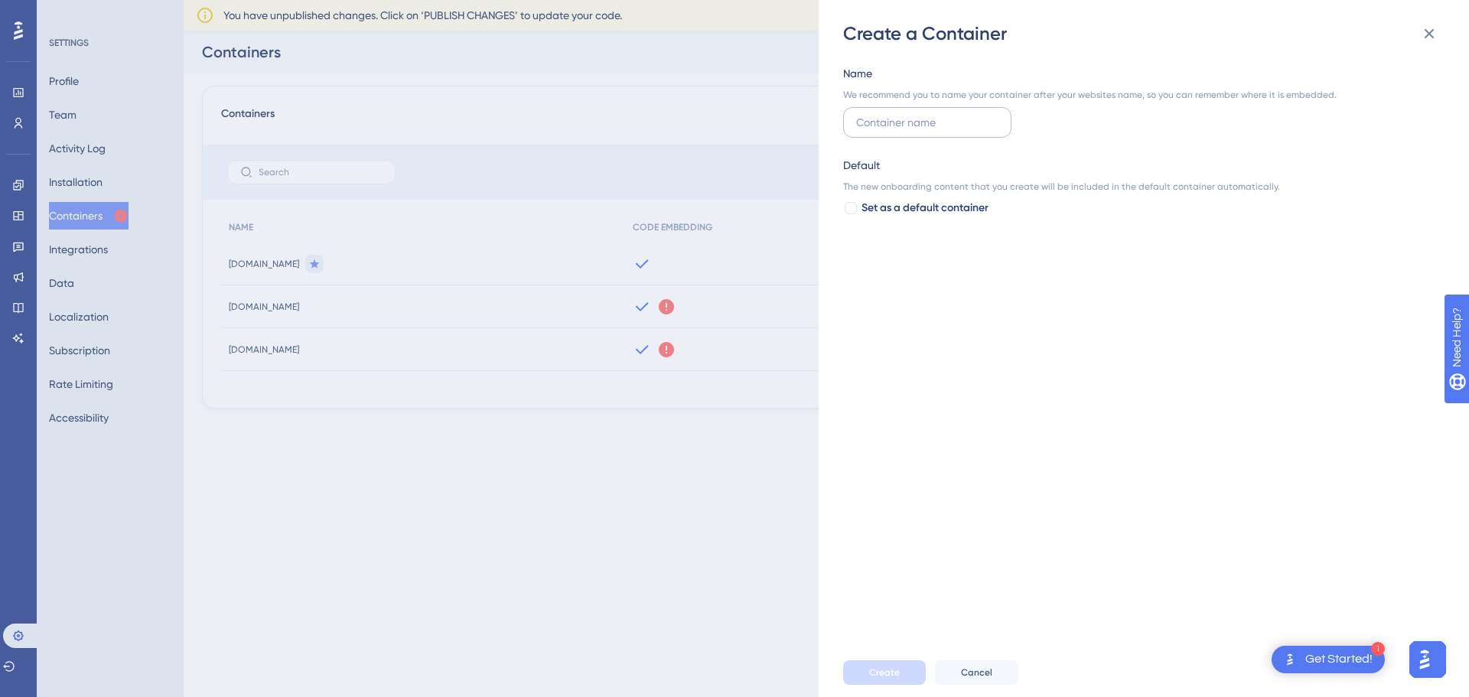
click at [969, 119] on input "text" at bounding box center [927, 122] width 142 height 17
type input "360-access.erblearn.org"
click at [893, 669] on span "Create" at bounding box center [884, 672] width 31 height 12
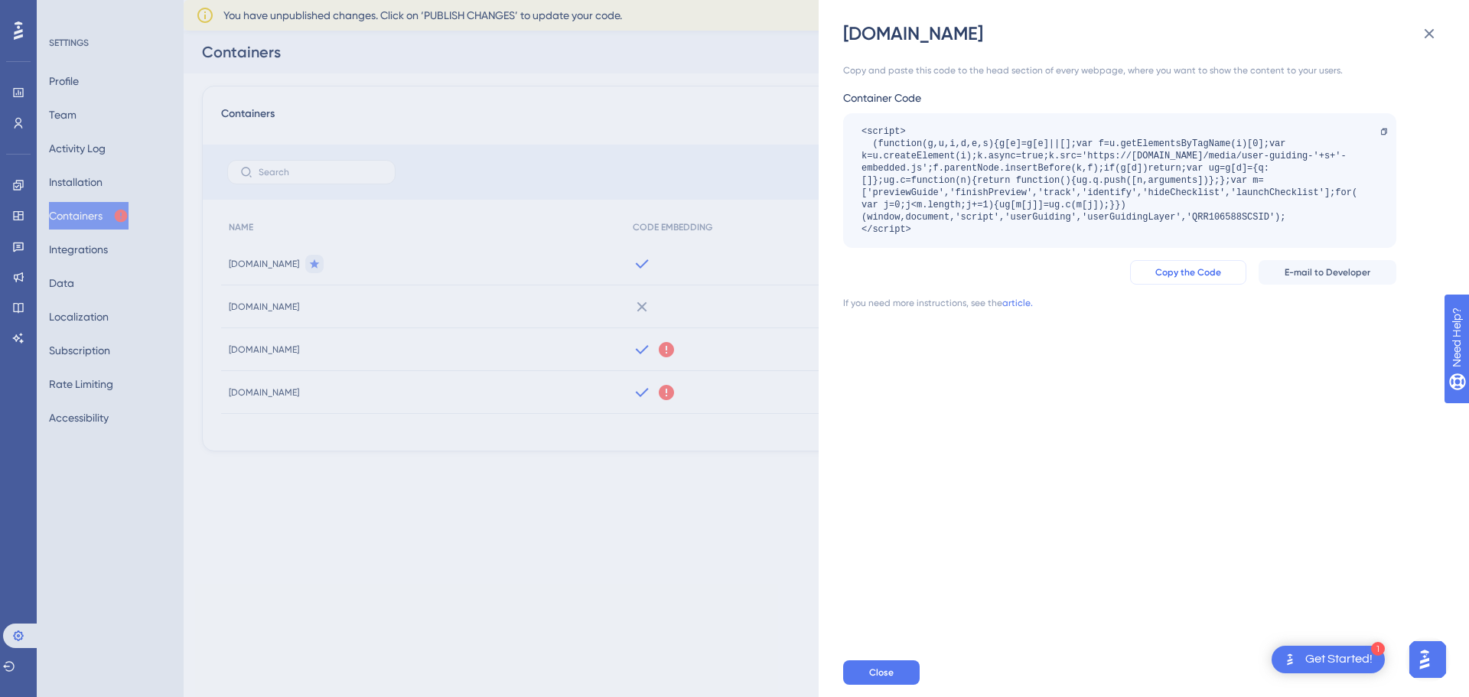
click at [1199, 272] on span "Copy the Code" at bounding box center [1188, 272] width 66 height 12
click at [872, 676] on span "Close" at bounding box center [881, 672] width 24 height 12
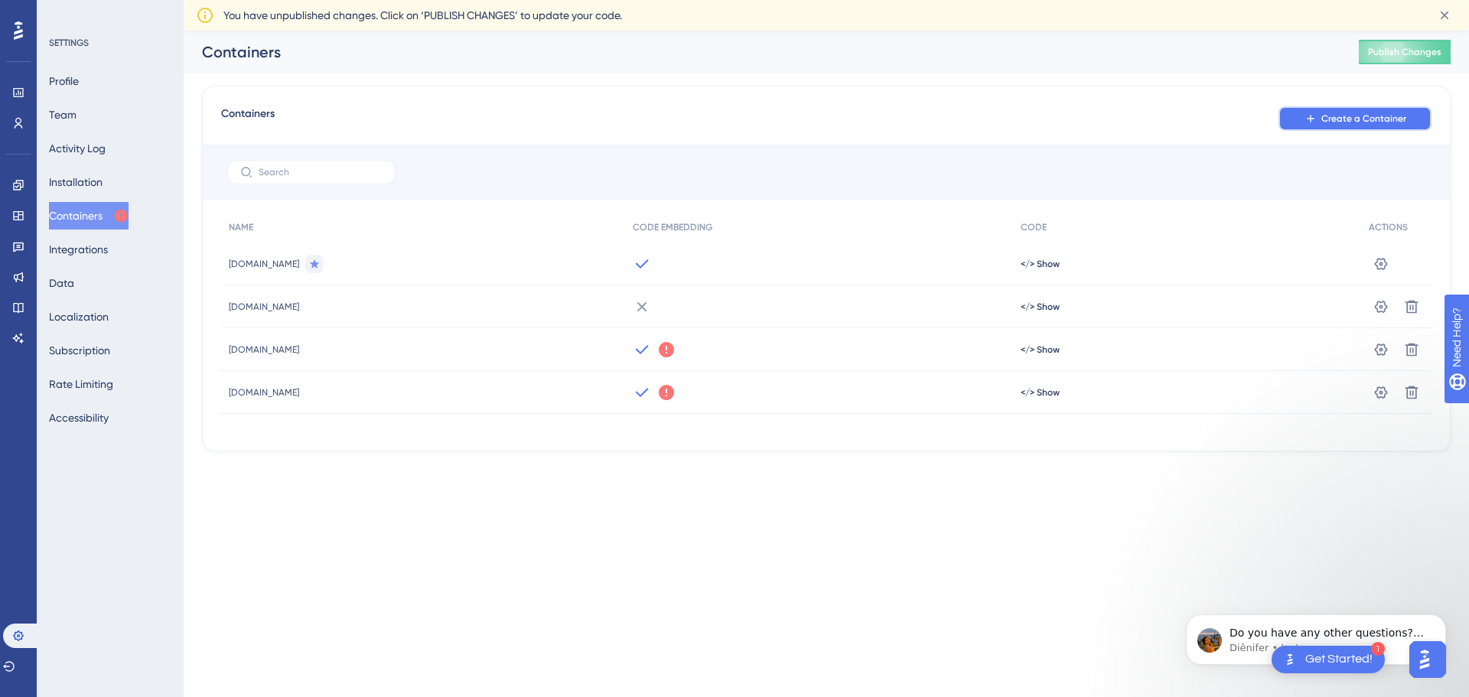
click at [1359, 122] on span "Create a Container" at bounding box center [1363, 118] width 85 height 12
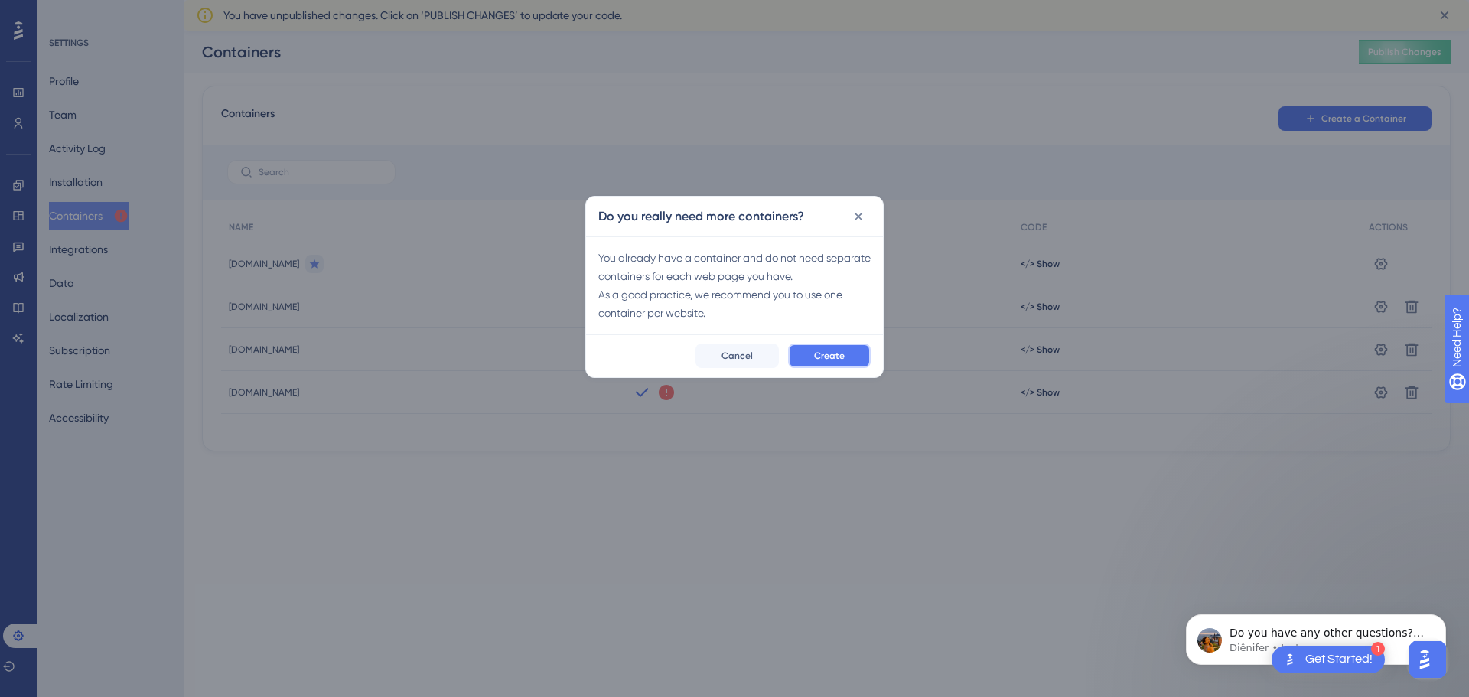
click at [828, 358] on span "Create" at bounding box center [829, 356] width 31 height 12
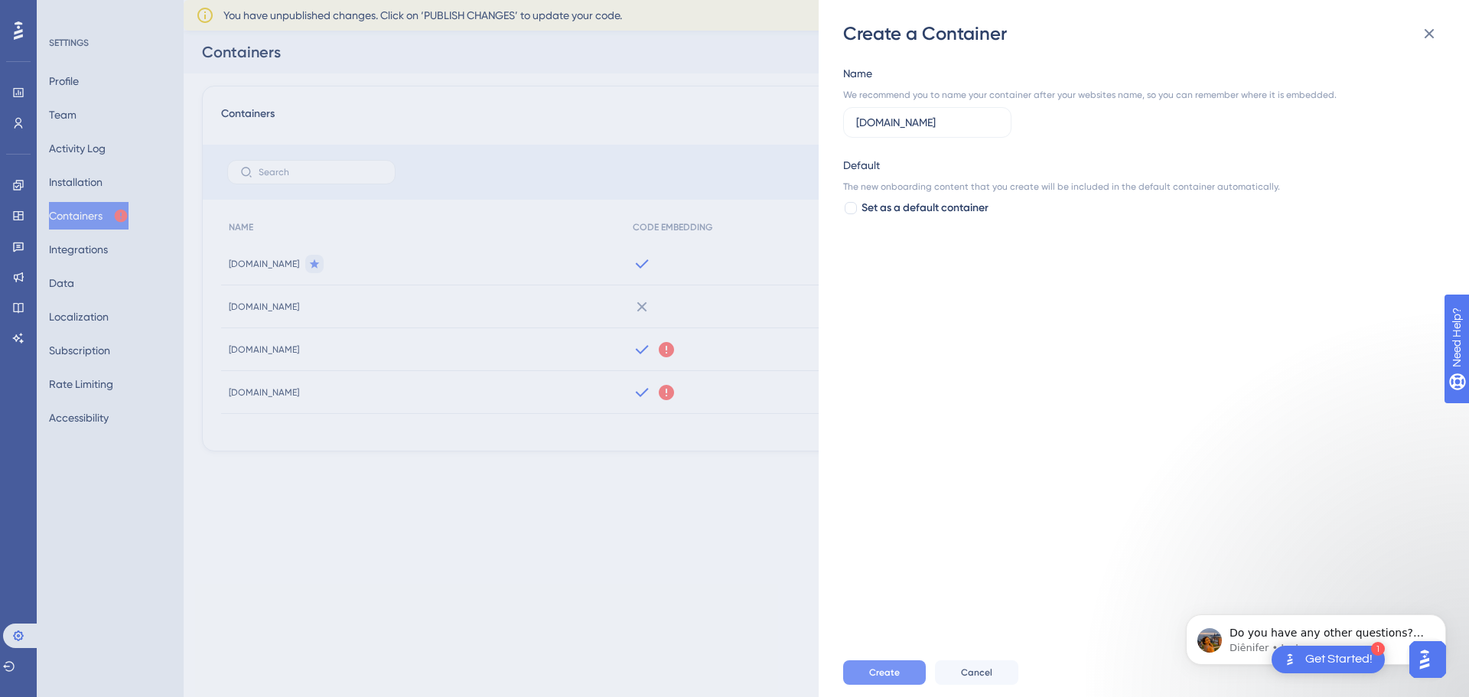
type input "360-access.erbstg.org"
click at [891, 672] on span "Create" at bounding box center [884, 672] width 31 height 12
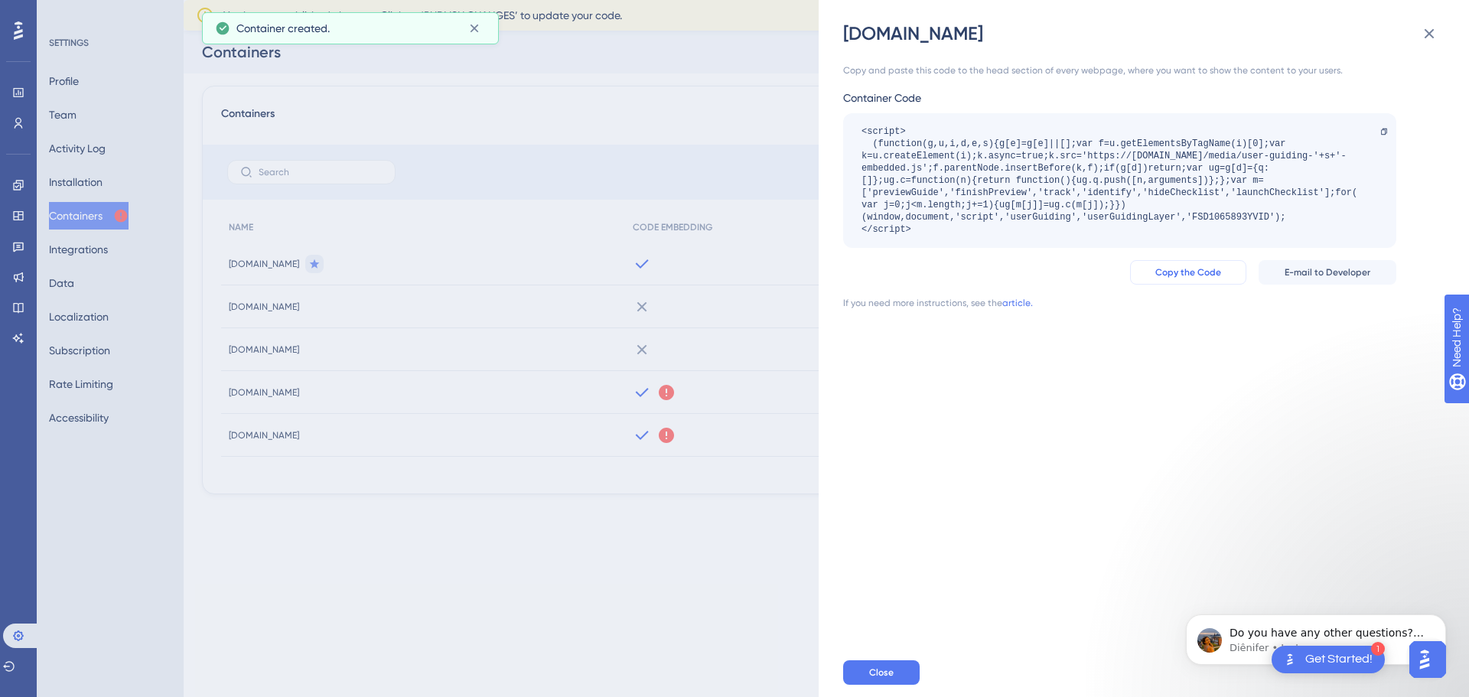
click at [1196, 271] on span "Copy the Code" at bounding box center [1188, 272] width 66 height 12
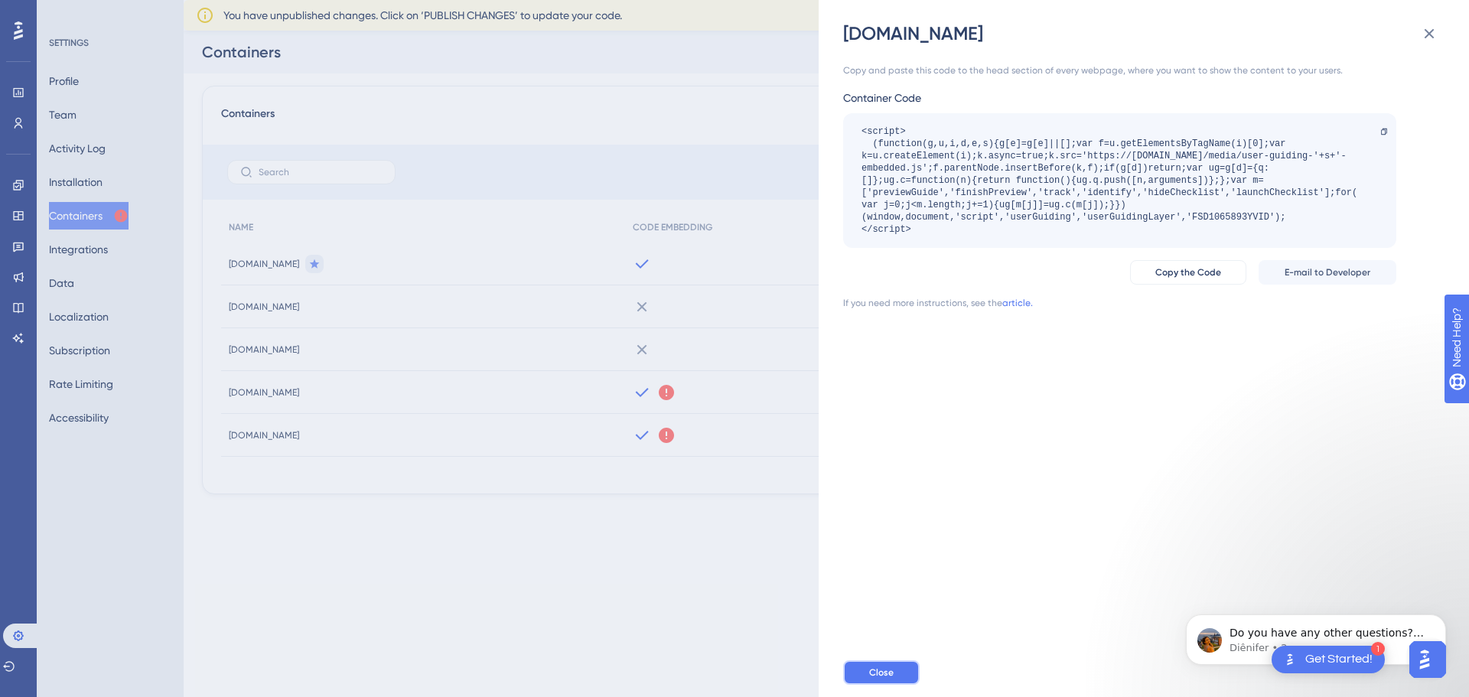
click at [888, 668] on span "Close" at bounding box center [881, 672] width 24 height 12
